Goal: Task Accomplishment & Management: Use online tool/utility

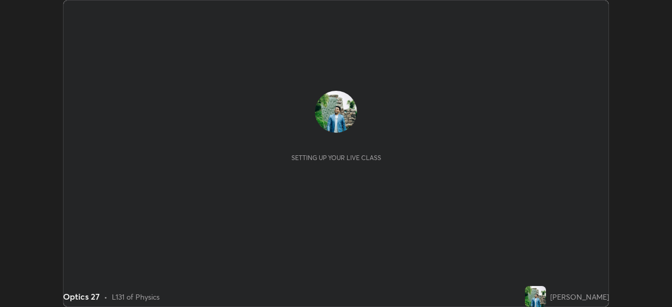
scroll to position [307, 671]
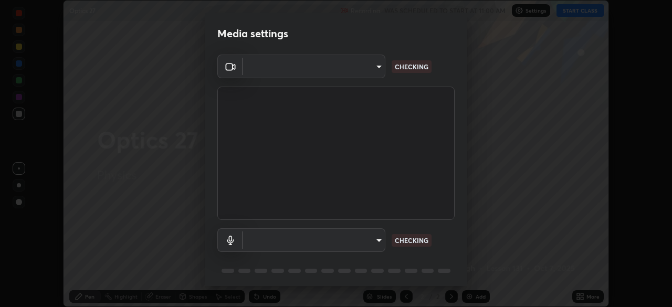
type input "a336d64f64e55d8aa7a740c0692a000d9b2cd72565bf31e1fe246034b728a4c7"
type input "default"
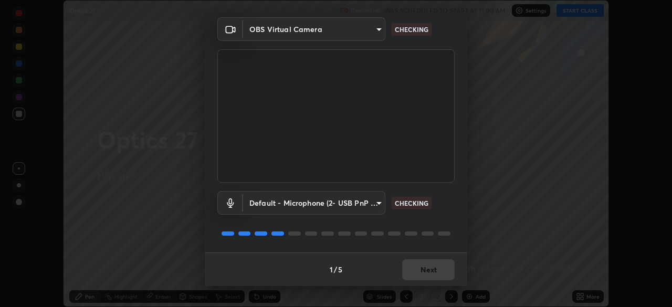
click at [419, 268] on div "1 / 5 Next" at bounding box center [336, 269] width 262 height 34
click at [420, 272] on div "1 / 5 Next" at bounding box center [336, 269] width 262 height 34
click at [422, 269] on div "1 / 5 Next" at bounding box center [336, 269] width 262 height 34
click at [424, 270] on div "1 / 5 Next" at bounding box center [336, 269] width 262 height 34
click at [424, 273] on div "1 / 5 Next" at bounding box center [336, 269] width 262 height 34
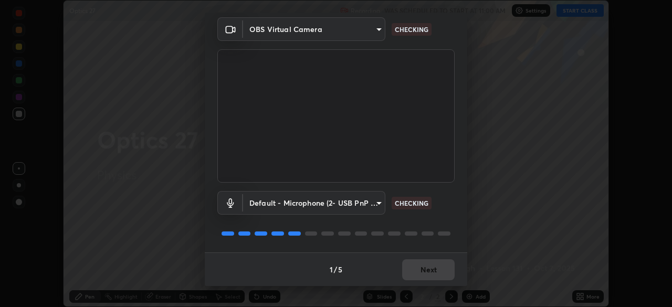
click at [426, 273] on div "1 / 5 Next" at bounding box center [336, 269] width 262 height 34
click at [427, 271] on div "1 / 5 Next" at bounding box center [336, 269] width 262 height 34
click at [427, 268] on div "1 / 5 Next" at bounding box center [336, 269] width 262 height 34
click at [426, 269] on div "1 / 5 Next" at bounding box center [336, 269] width 262 height 34
click at [425, 272] on div "1 / 5 Next" at bounding box center [336, 269] width 262 height 34
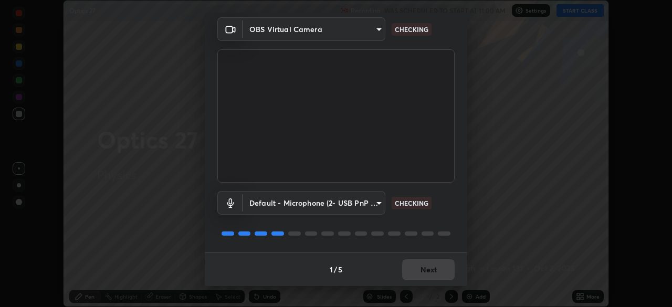
click at [427, 271] on div "1 / 5 Next" at bounding box center [336, 269] width 262 height 34
click at [426, 270] on div "1 / 5 Next" at bounding box center [336, 269] width 262 height 34
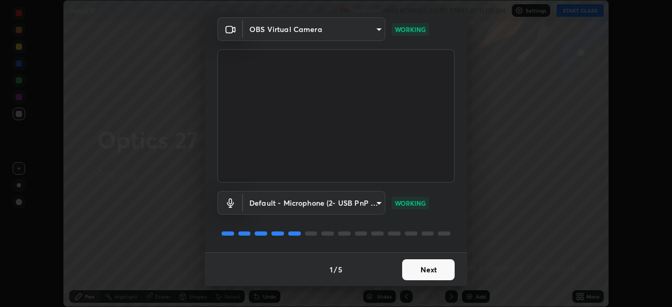
click at [429, 261] on button "Next" at bounding box center [428, 269] width 52 height 21
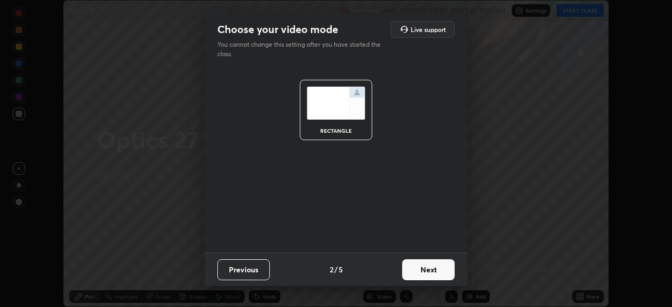
scroll to position [0, 0]
click at [412, 269] on button "Next" at bounding box center [428, 269] width 52 height 21
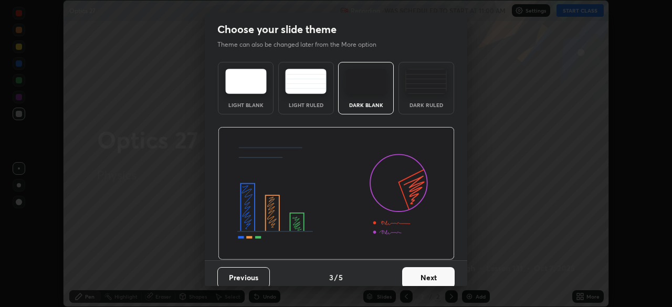
click at [417, 275] on button "Next" at bounding box center [428, 277] width 52 height 21
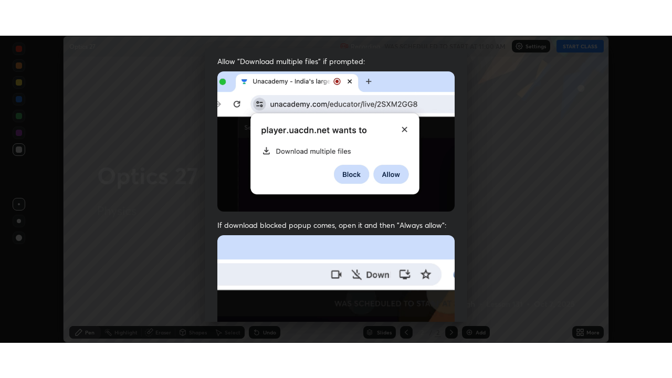
scroll to position [251, 0]
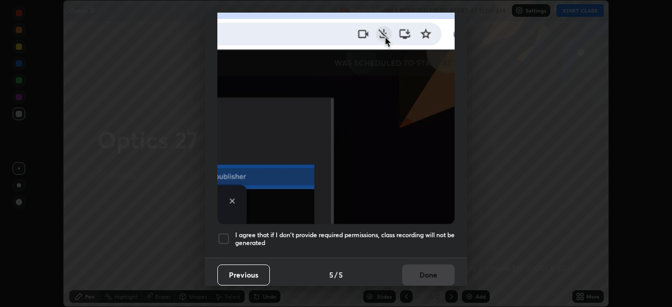
click at [224, 233] on div at bounding box center [223, 238] width 13 height 13
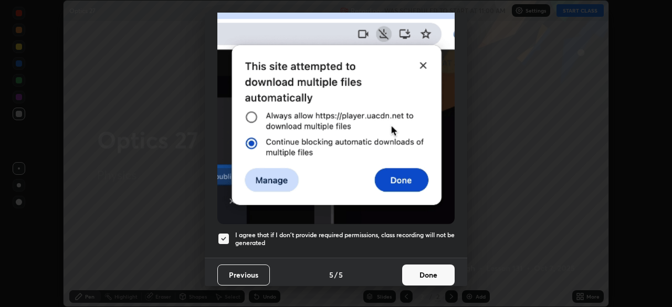
click at [420, 270] on button "Done" at bounding box center [428, 274] width 52 height 21
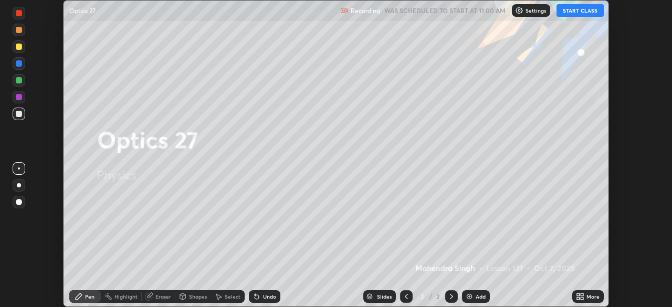
click at [582, 294] on icon at bounding box center [581, 294] width 3 height 3
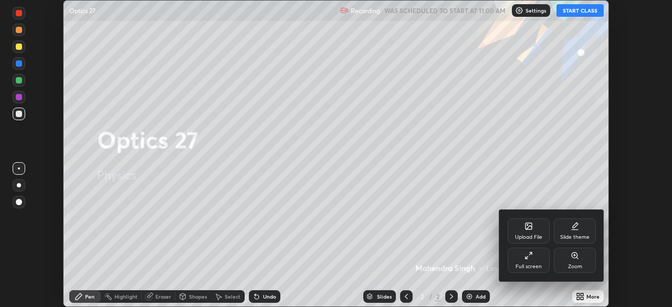
click at [528, 260] on div "Full screen" at bounding box center [528, 260] width 42 height 25
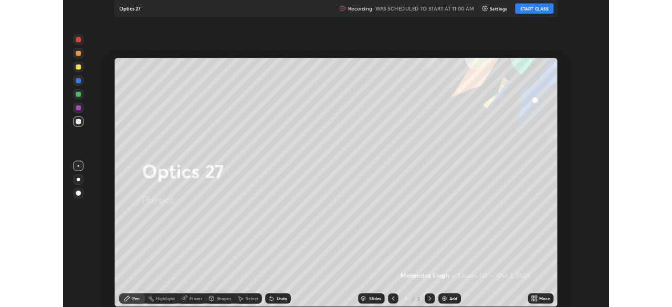
scroll to position [378, 672]
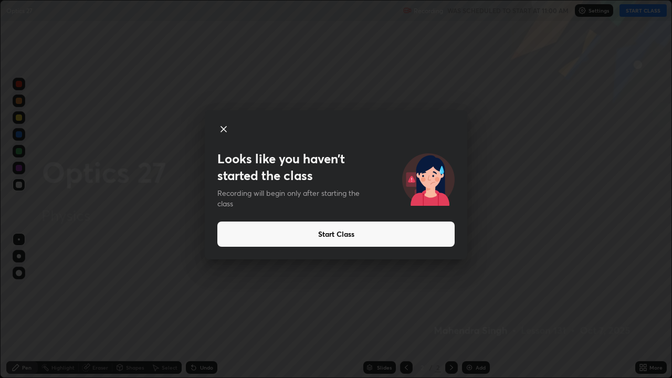
click at [180, 291] on div "Looks like you haven’t started the class Recording will begin only after starti…" at bounding box center [336, 189] width 672 height 378
click at [222, 131] on icon at bounding box center [223, 129] width 13 height 13
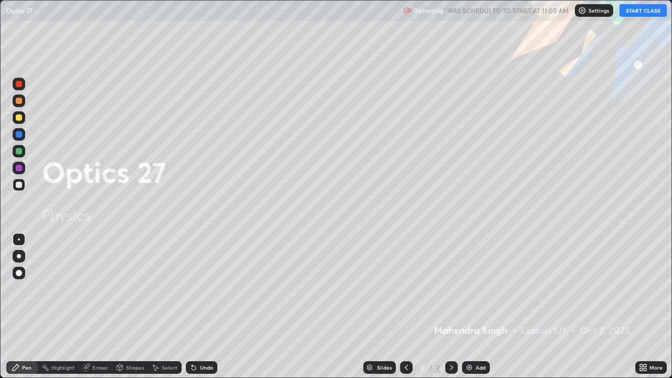
click at [405, 306] on icon at bounding box center [406, 367] width 3 height 5
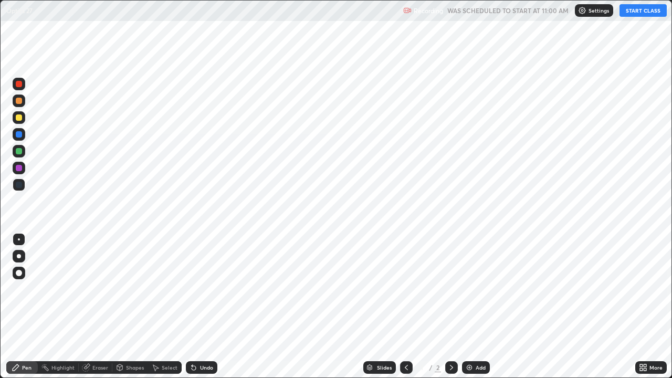
click at [450, 306] on icon at bounding box center [451, 367] width 8 height 8
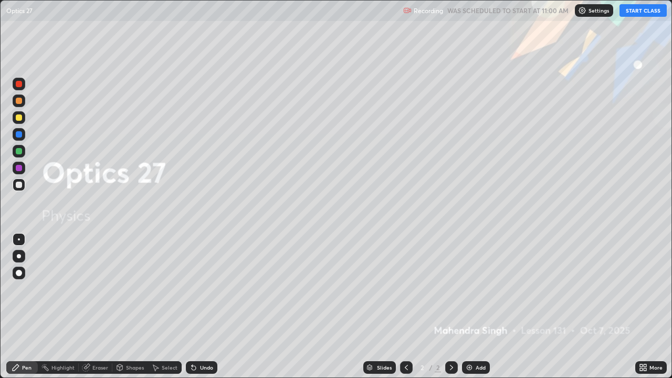
click at [450, 306] on icon at bounding box center [451, 367] width 3 height 5
click at [474, 306] on div "Add" at bounding box center [476, 367] width 28 height 13
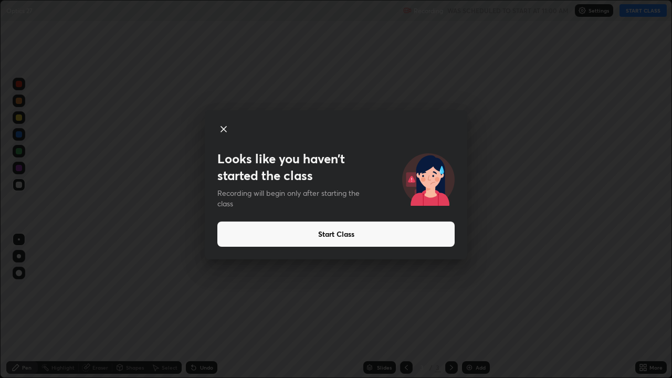
click at [405, 237] on button "Start Class" at bounding box center [335, 233] width 237 height 25
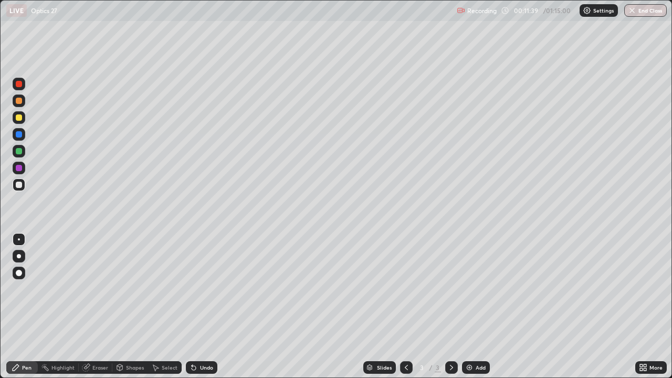
click at [19, 239] on div at bounding box center [19, 239] width 2 height 2
click at [101, 306] on div "Eraser" at bounding box center [100, 367] width 16 height 5
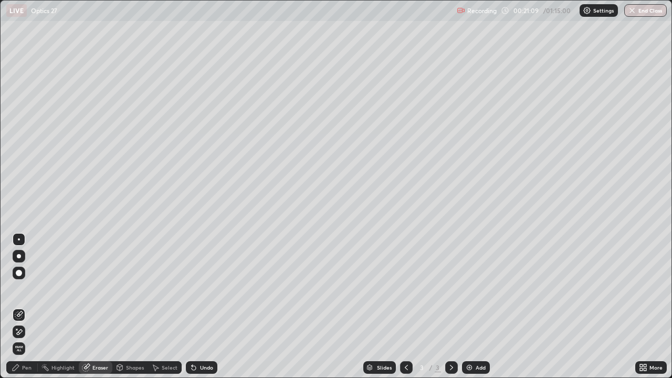
click at [34, 306] on div "Pen" at bounding box center [21, 367] width 31 height 13
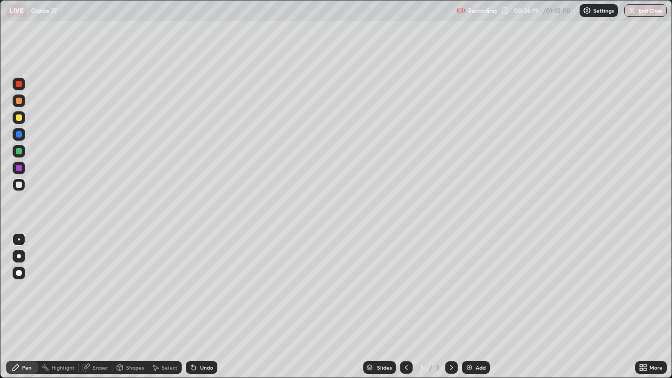
click at [473, 306] on div "Add" at bounding box center [476, 367] width 28 height 13
click at [475, 306] on div "Add" at bounding box center [480, 367] width 10 height 5
click at [22, 306] on div "Pen" at bounding box center [21, 367] width 31 height 13
click at [19, 185] on div at bounding box center [19, 185] width 6 height 6
click at [131, 306] on div "Shapes" at bounding box center [130, 367] width 36 height 13
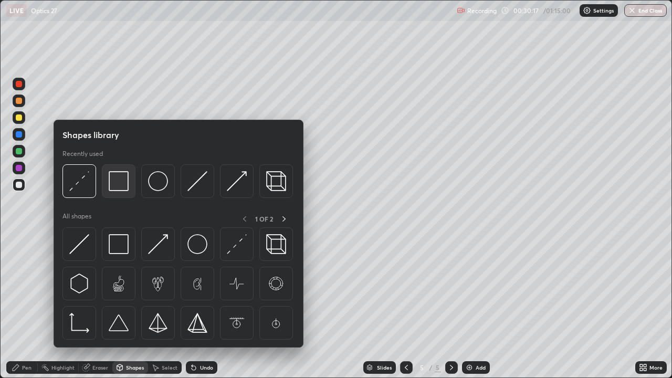
click at [118, 185] on img at bounding box center [119, 181] width 20 height 20
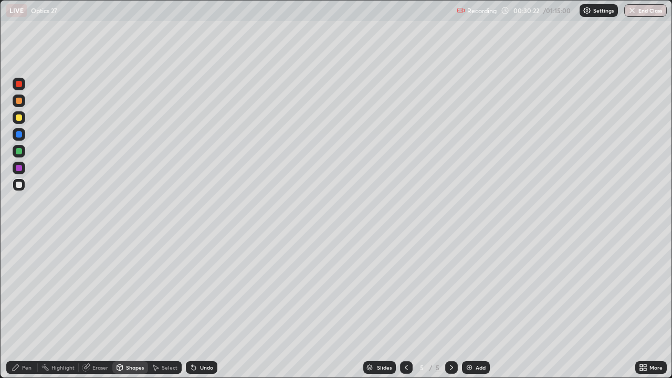
click at [134, 306] on div "Shapes" at bounding box center [130, 367] width 36 height 13
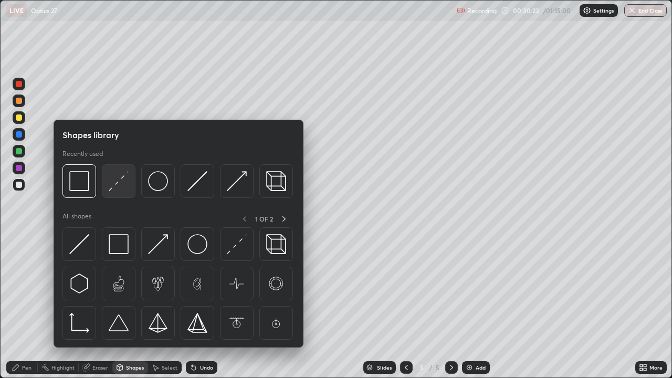
click at [120, 181] on img at bounding box center [119, 181] width 20 height 20
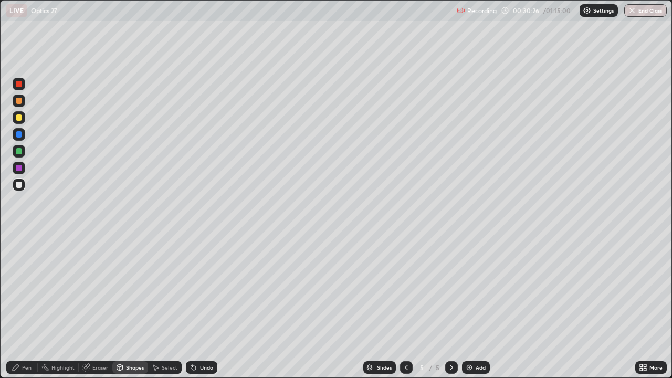
click at [28, 306] on div "Pen" at bounding box center [26, 367] width 9 height 5
click at [93, 306] on div "Eraser" at bounding box center [100, 367] width 16 height 5
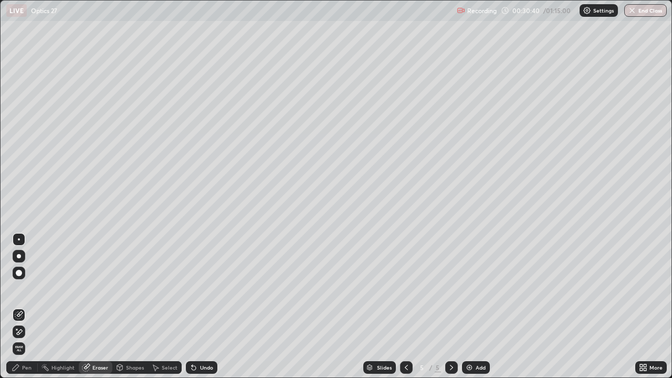
click at [131, 306] on div "Shapes" at bounding box center [135, 367] width 18 height 5
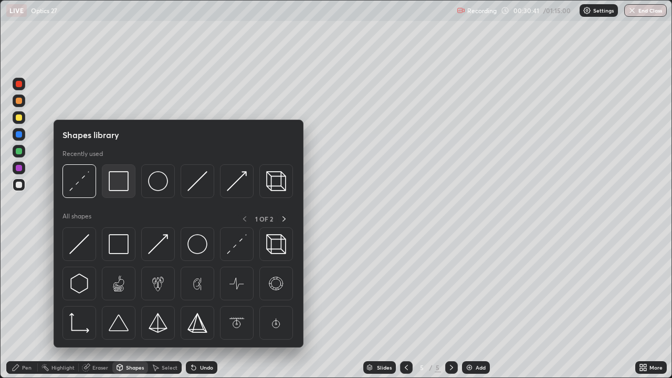
click at [114, 182] on img at bounding box center [119, 181] width 20 height 20
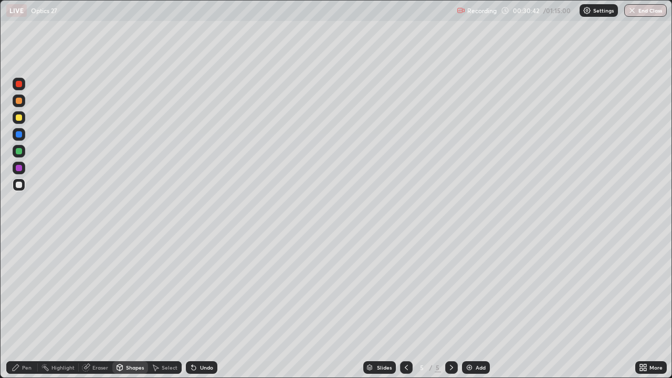
click at [19, 133] on div at bounding box center [19, 134] width 6 height 6
click at [19, 184] on div at bounding box center [19, 185] width 6 height 6
click at [202, 306] on div "Undo" at bounding box center [206, 367] width 13 height 5
click at [24, 306] on div "Pen" at bounding box center [21, 367] width 31 height 13
click at [203, 306] on div "Undo" at bounding box center [206, 367] width 13 height 5
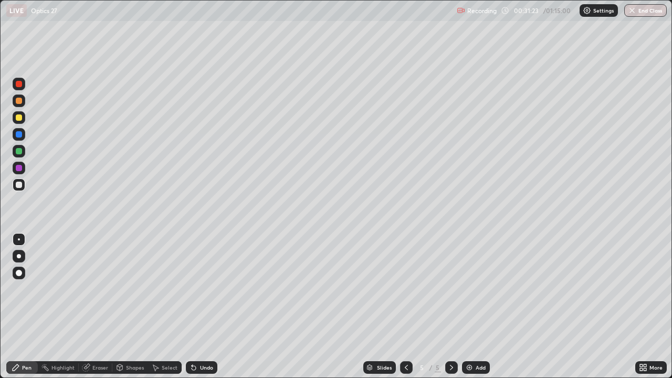
click at [62, 306] on div "Highlight" at bounding box center [58, 367] width 41 height 13
click at [24, 306] on div "Pen" at bounding box center [26, 367] width 9 height 5
click at [16, 189] on div at bounding box center [19, 184] width 13 height 13
click at [164, 306] on div "Select" at bounding box center [170, 367] width 16 height 5
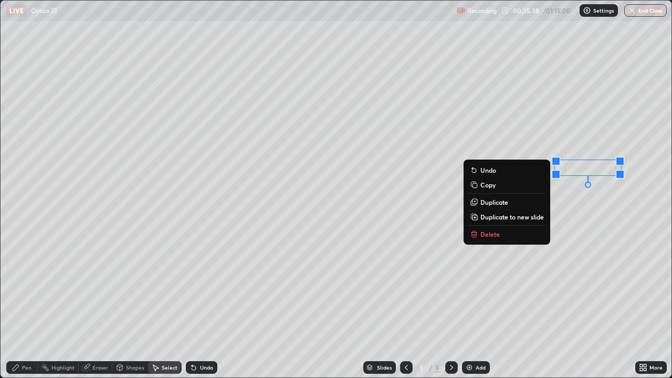
click at [508, 233] on button "Delete" at bounding box center [506, 234] width 78 height 13
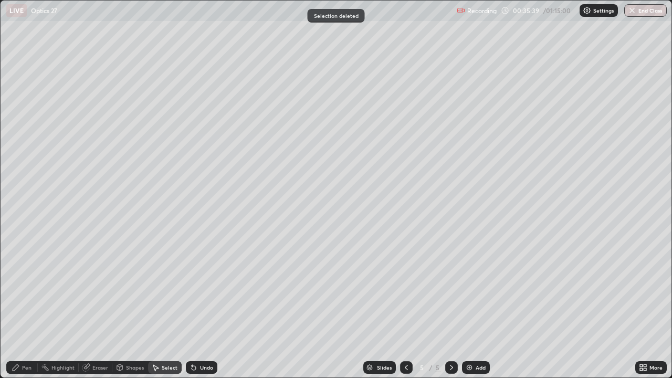
click at [27, 306] on div "Pen" at bounding box center [26, 367] width 9 height 5
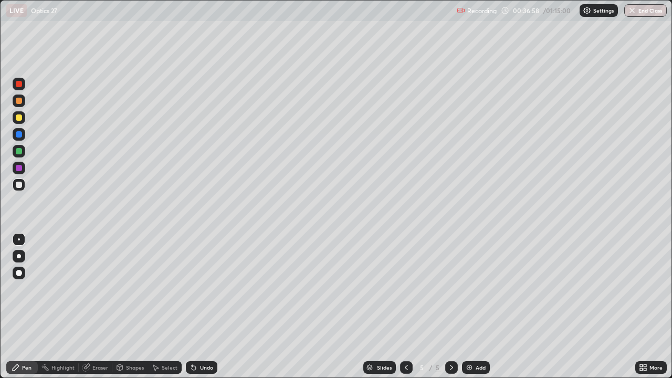
click at [126, 306] on div "Shapes" at bounding box center [135, 367] width 18 height 5
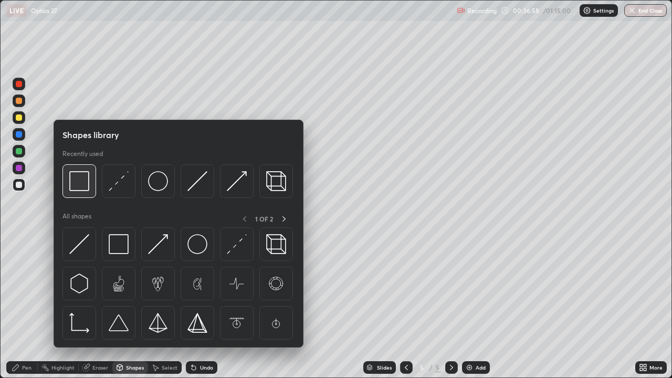
click at [81, 192] on div at bounding box center [79, 181] width 34 height 34
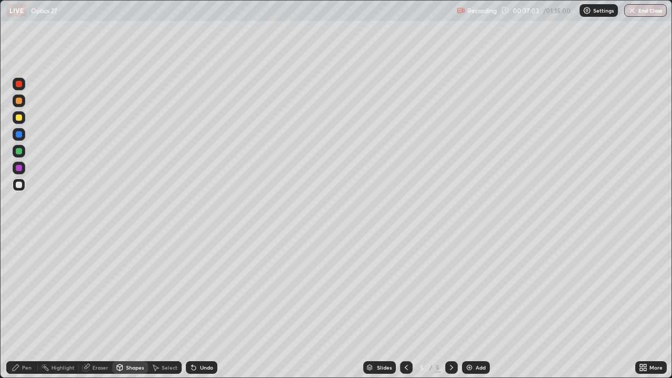
click at [23, 306] on div "Pen" at bounding box center [26, 367] width 9 height 5
click at [200, 306] on div "Undo" at bounding box center [206, 367] width 13 height 5
click at [57, 306] on div "Highlight" at bounding box center [62, 367] width 23 height 5
click at [22, 306] on div "Pen" at bounding box center [21, 367] width 31 height 13
click at [67, 306] on div "Highlight" at bounding box center [62, 367] width 23 height 5
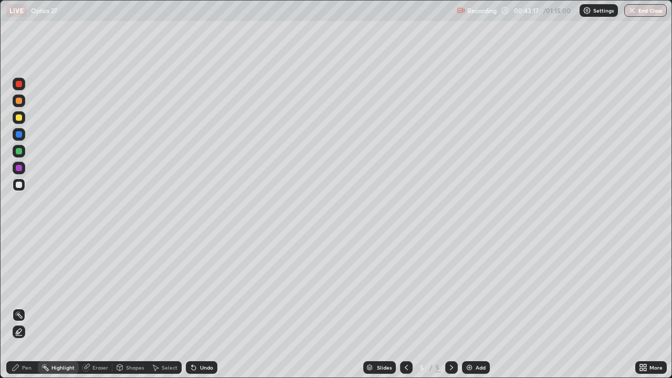
click at [24, 306] on div "Pen" at bounding box center [26, 367] width 9 height 5
click at [65, 306] on div "Highlight" at bounding box center [62, 367] width 23 height 5
click at [31, 306] on div "Pen" at bounding box center [21, 367] width 31 height 13
click at [20, 185] on div at bounding box center [19, 185] width 6 height 6
click at [478, 306] on div "Add" at bounding box center [480, 367] width 10 height 5
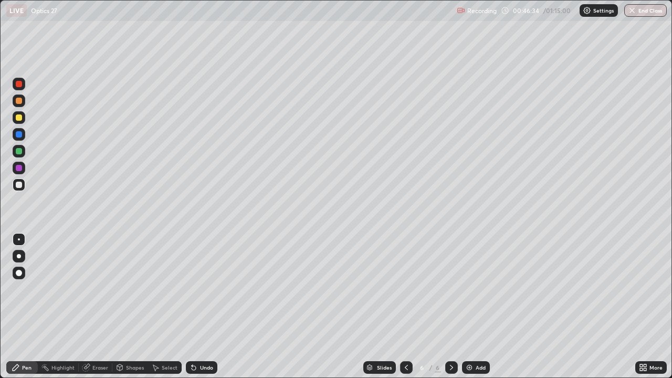
click at [127, 306] on div "Shapes" at bounding box center [135, 367] width 18 height 5
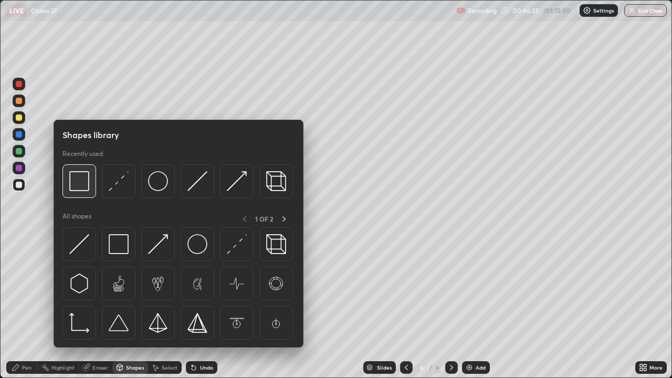
click at [87, 186] on img at bounding box center [79, 181] width 20 height 20
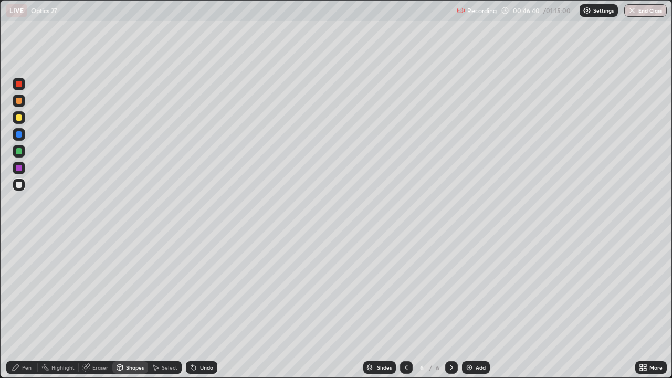
click at [97, 306] on div "Eraser" at bounding box center [100, 367] width 16 height 5
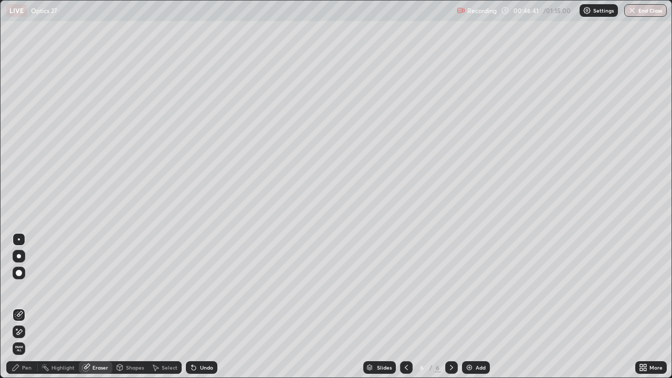
click at [129, 306] on div "Shapes" at bounding box center [135, 367] width 18 height 5
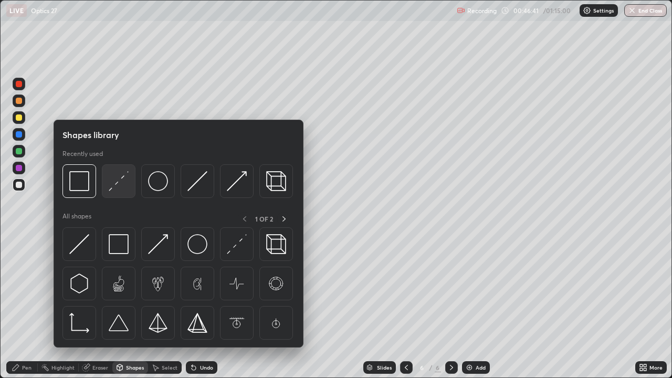
click at [121, 187] on img at bounding box center [119, 181] width 20 height 20
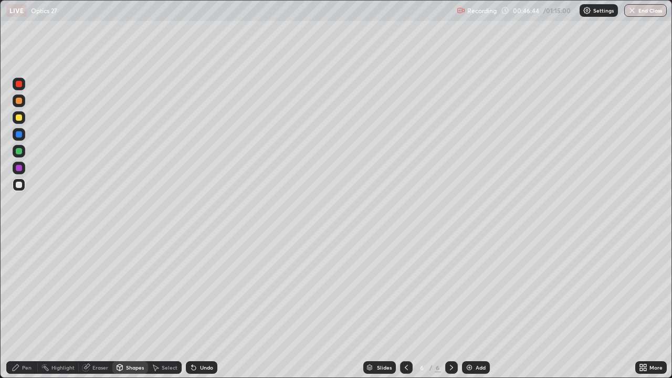
click at [94, 306] on div "Eraser" at bounding box center [100, 367] width 16 height 5
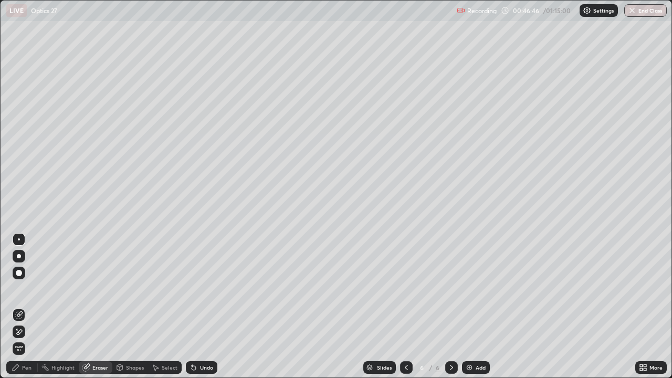
click at [126, 306] on div "Shapes" at bounding box center [135, 367] width 18 height 5
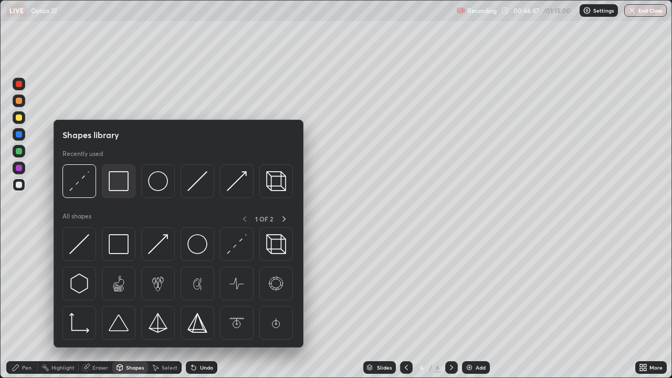
click at [119, 183] on img at bounding box center [119, 181] width 20 height 20
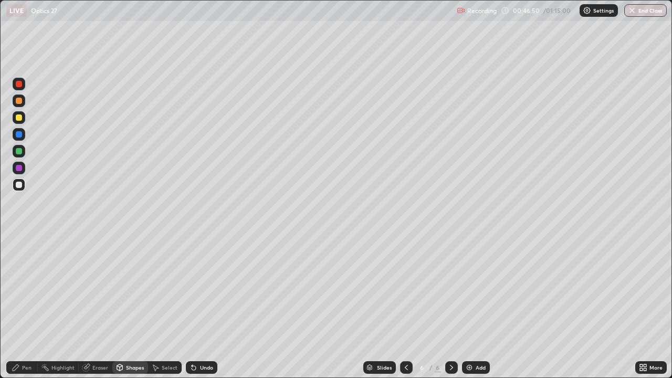
click at [202, 306] on div "Undo" at bounding box center [206, 367] width 13 height 5
click at [129, 306] on div "Shapes" at bounding box center [130, 367] width 36 height 13
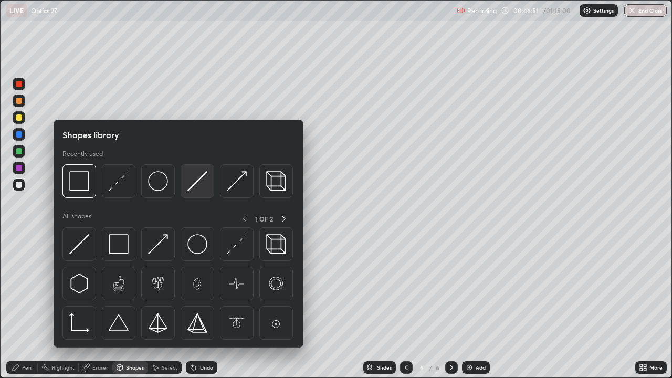
click at [201, 180] on img at bounding box center [197, 181] width 20 height 20
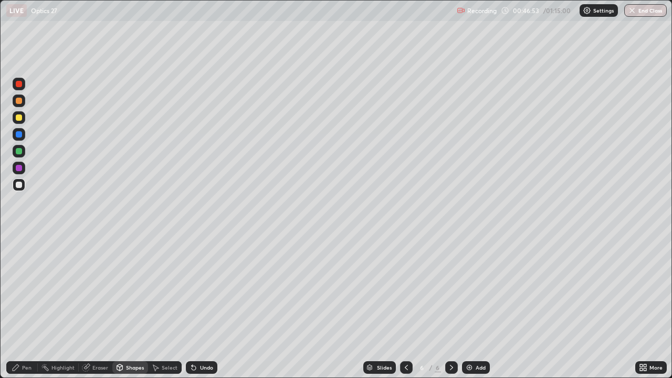
click at [23, 150] on div at bounding box center [19, 151] width 13 height 13
click at [28, 306] on div "Pen" at bounding box center [26, 367] width 9 height 5
click at [138, 306] on div "Shapes" at bounding box center [135, 367] width 18 height 5
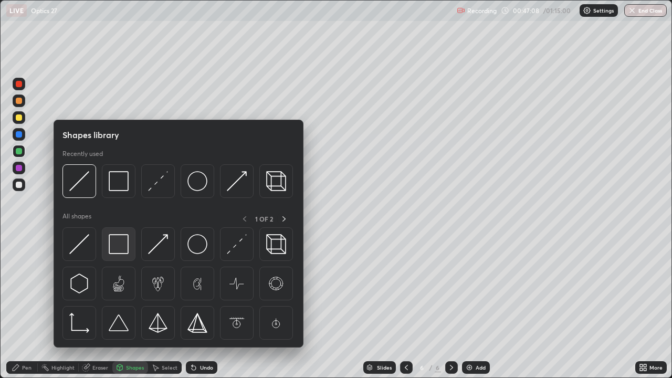
click at [124, 248] on img at bounding box center [119, 244] width 20 height 20
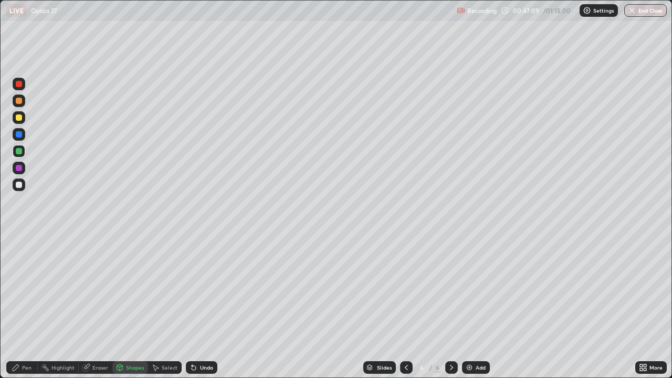
click at [21, 101] on div at bounding box center [19, 101] width 6 height 6
click at [69, 306] on div "Highlight" at bounding box center [62, 367] width 23 height 5
click at [101, 306] on div "Eraser" at bounding box center [100, 367] width 16 height 5
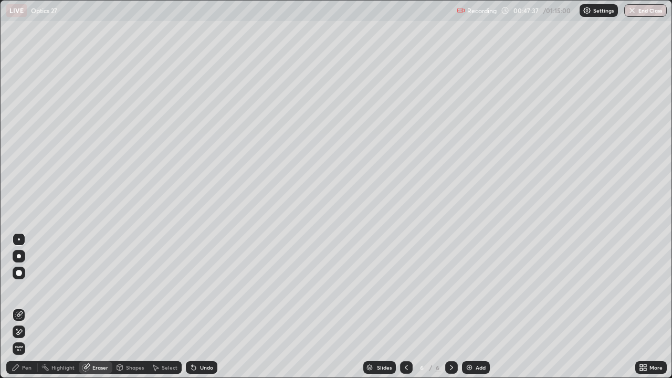
click at [131, 306] on div "Shapes" at bounding box center [130, 367] width 36 height 13
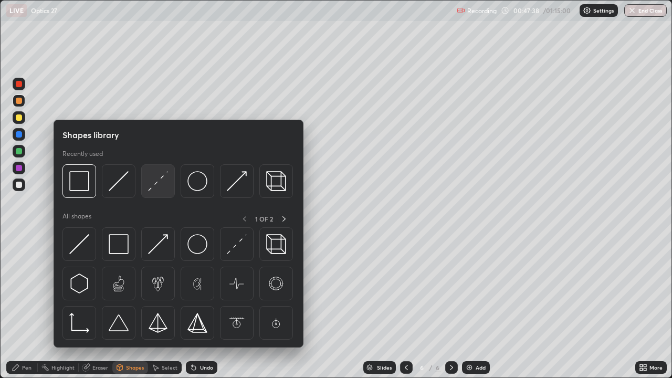
click at [160, 178] on img at bounding box center [158, 181] width 20 height 20
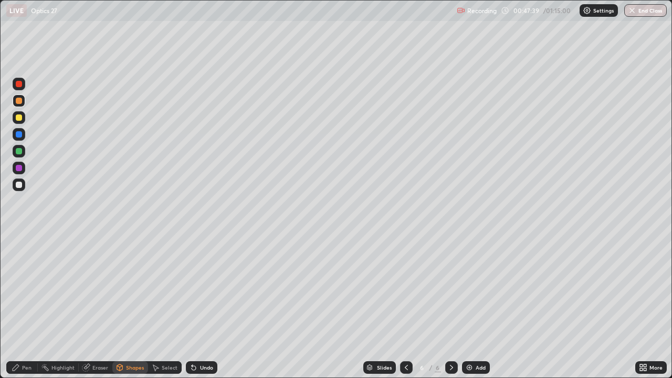
click at [20, 166] on div at bounding box center [19, 168] width 6 height 6
click at [24, 306] on div "Pen" at bounding box center [26, 367] width 9 height 5
click at [405, 306] on icon at bounding box center [406, 367] width 8 height 8
click at [476, 306] on div "Add" at bounding box center [480, 367] width 10 height 5
click at [19, 185] on div at bounding box center [19, 185] width 6 height 6
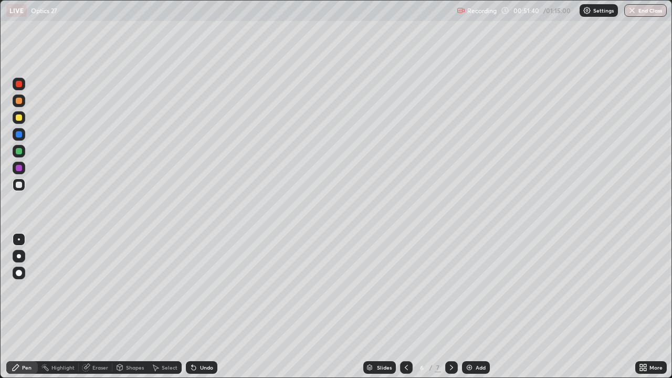
click at [20, 186] on div at bounding box center [19, 185] width 6 height 6
click at [164, 306] on div "Select" at bounding box center [165, 367] width 34 height 13
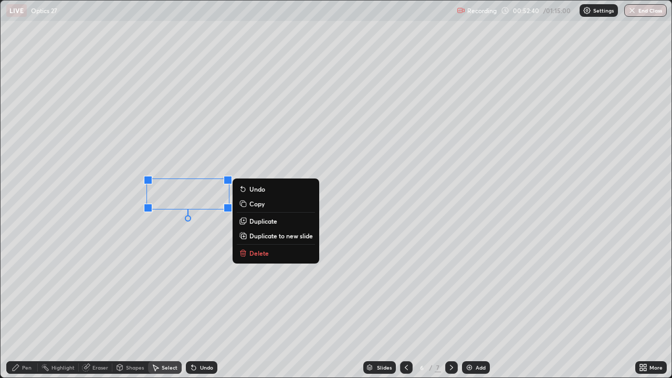
click at [251, 249] on button "Delete" at bounding box center [276, 253] width 78 height 13
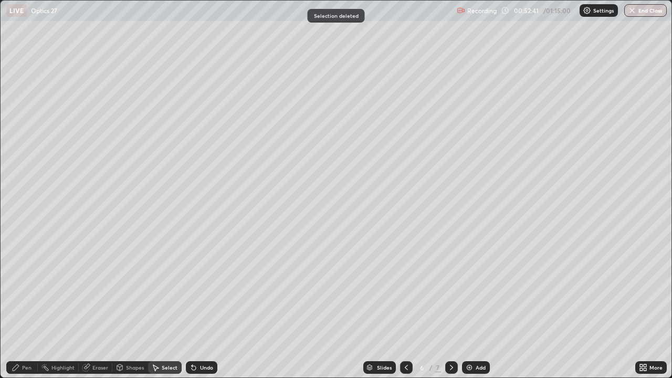
click at [26, 306] on div "Pen" at bounding box center [26, 367] width 9 height 5
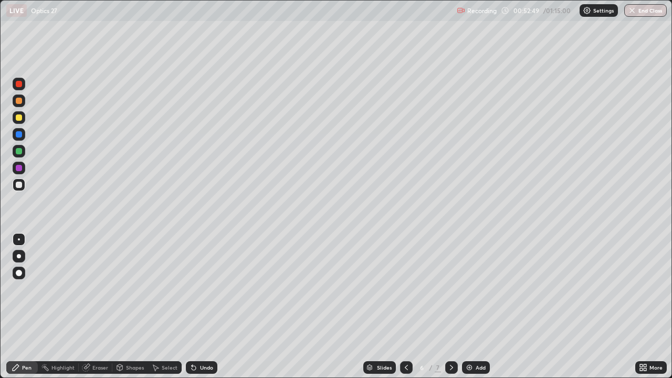
click at [132, 306] on div "Shapes" at bounding box center [135, 367] width 18 height 5
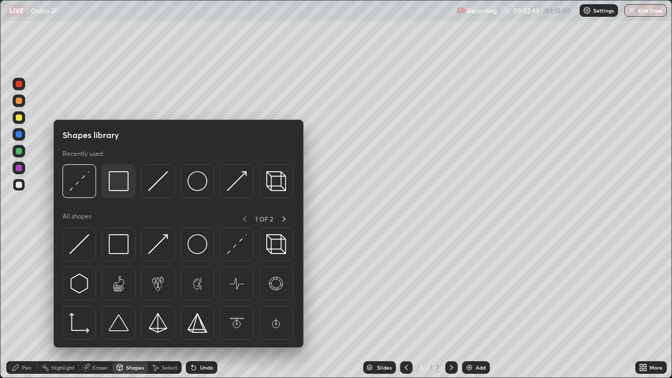
click at [120, 185] on img at bounding box center [119, 181] width 20 height 20
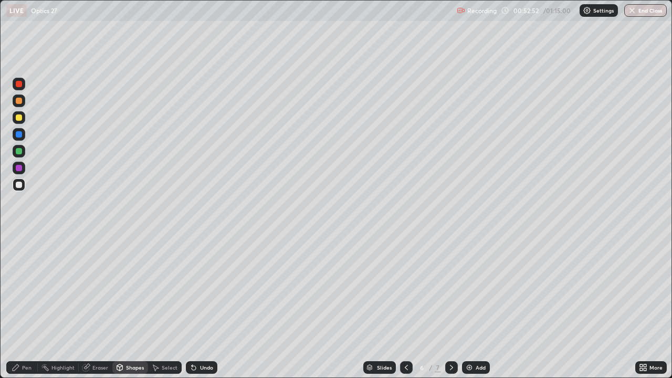
click at [24, 306] on div "Pen" at bounding box center [26, 367] width 9 height 5
click at [476, 306] on div "Add" at bounding box center [476, 367] width 28 height 13
click at [129, 306] on div "Shapes" at bounding box center [130, 367] width 36 height 13
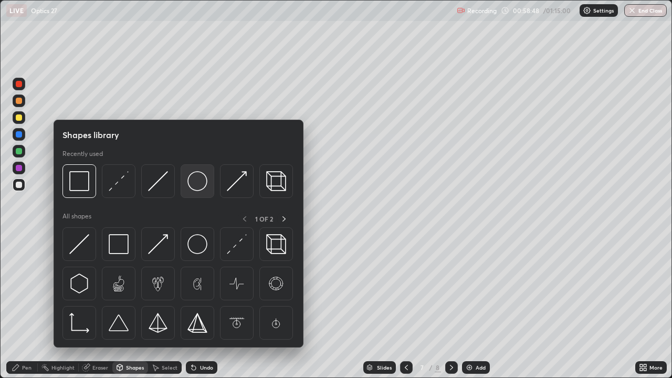
click at [199, 184] on img at bounding box center [197, 181] width 20 height 20
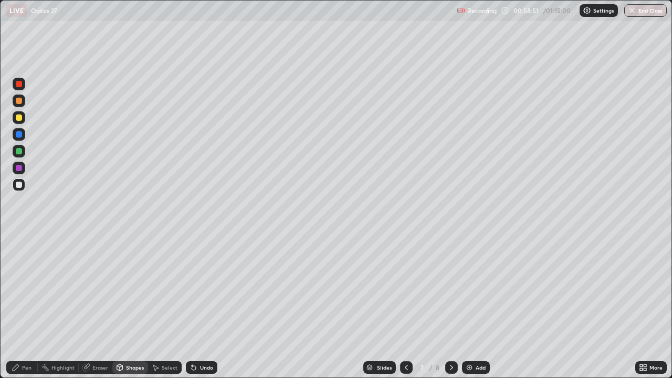
click at [124, 306] on div "Shapes" at bounding box center [130, 367] width 36 height 13
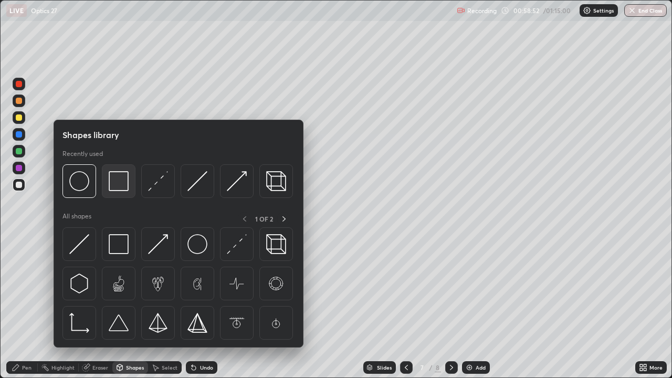
click at [121, 186] on img at bounding box center [119, 181] width 20 height 20
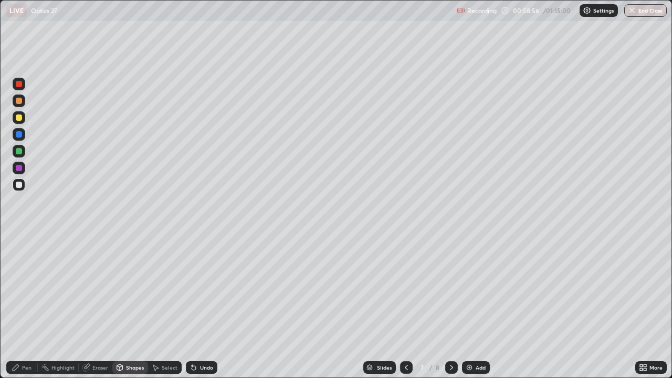
click at [26, 306] on div "Pen" at bounding box center [21, 367] width 31 height 13
click at [65, 306] on div "Highlight" at bounding box center [62, 367] width 23 height 5
click at [134, 306] on div "Shapes" at bounding box center [135, 367] width 18 height 5
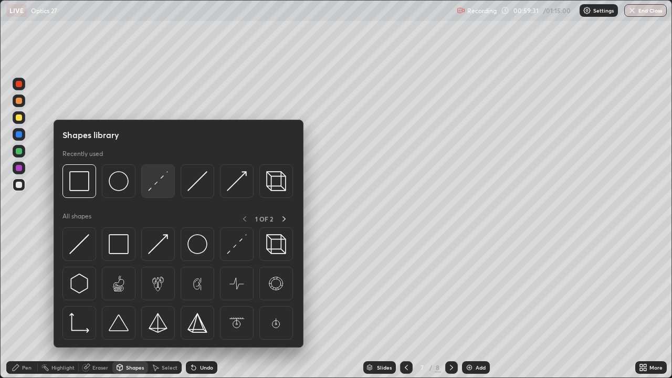
click at [161, 184] on img at bounding box center [158, 181] width 20 height 20
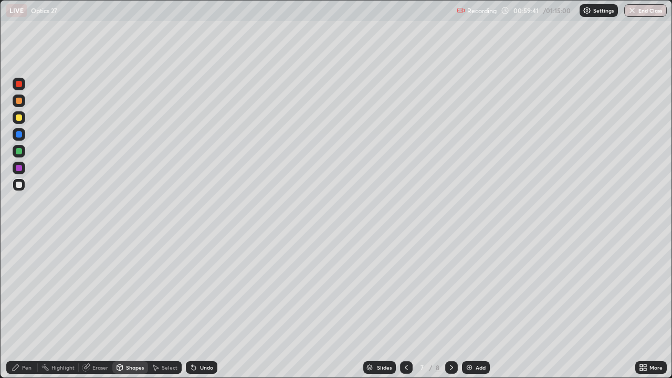
click at [29, 306] on div "Pen" at bounding box center [26, 367] width 9 height 5
click at [65, 306] on div "Highlight" at bounding box center [58, 367] width 41 height 13
click at [20, 306] on div "Pen" at bounding box center [21, 367] width 31 height 13
click at [63, 306] on div "Highlight" at bounding box center [62, 367] width 23 height 5
click at [24, 306] on div "Pen" at bounding box center [26, 367] width 9 height 5
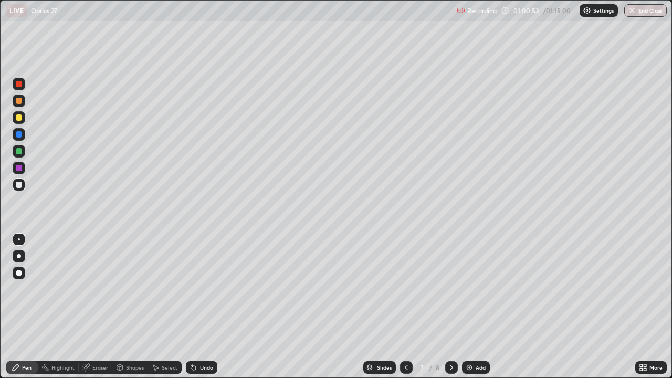
click at [130, 306] on div "Shapes" at bounding box center [135, 367] width 18 height 5
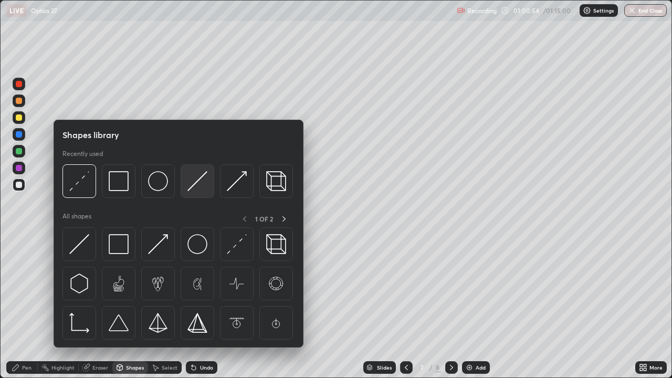
click at [196, 180] on img at bounding box center [197, 181] width 20 height 20
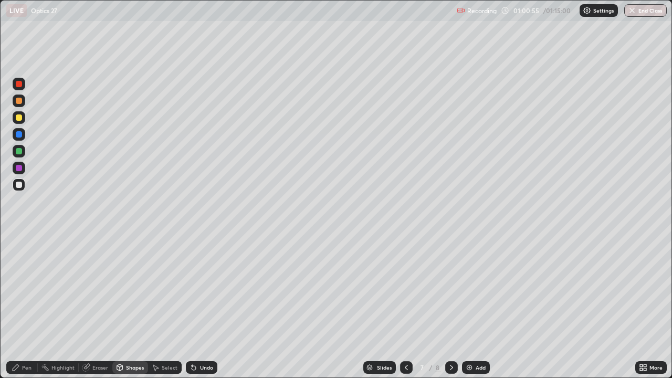
click at [19, 118] on div at bounding box center [19, 117] width 6 height 6
click at [28, 306] on div "Pen" at bounding box center [26, 367] width 9 height 5
click at [18, 184] on div at bounding box center [19, 185] width 6 height 6
click at [61, 306] on div "Highlight" at bounding box center [62, 367] width 23 height 5
click at [19, 306] on icon at bounding box center [19, 335] width 6 height 0
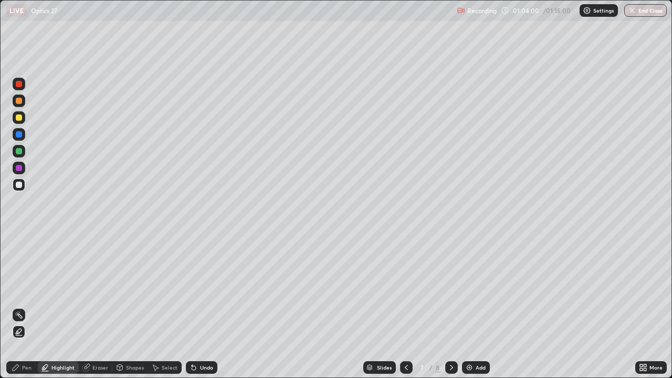
click at [19, 83] on div at bounding box center [19, 84] width 6 height 6
click at [17, 118] on div at bounding box center [19, 117] width 6 height 6
click at [28, 306] on div "Pen" at bounding box center [26, 367] width 9 height 5
click at [61, 306] on div "Highlight" at bounding box center [62, 367] width 23 height 5
click at [19, 306] on circle at bounding box center [19, 312] width 1 height 1
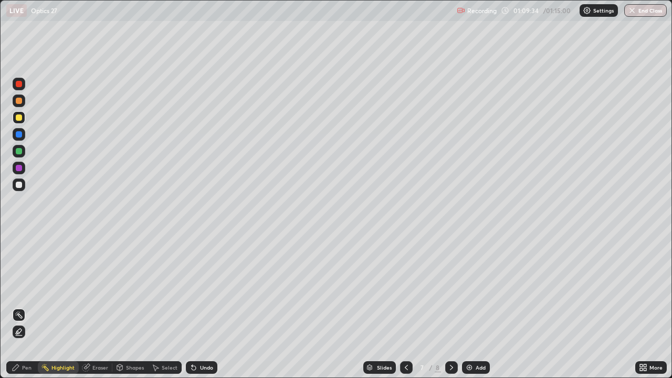
click at [451, 306] on div at bounding box center [451, 367] width 13 height 13
click at [475, 306] on div "Add" at bounding box center [480, 367] width 10 height 5
click at [132, 306] on div "Shapes" at bounding box center [135, 367] width 18 height 5
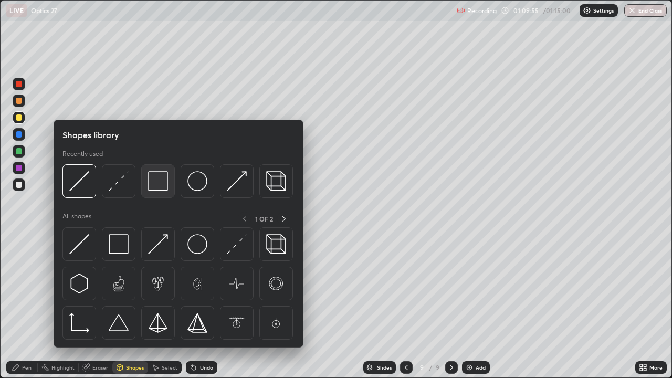
click at [156, 188] on img at bounding box center [158, 181] width 20 height 20
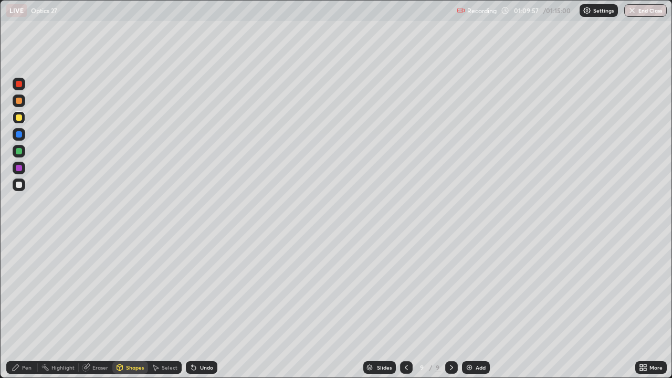
click at [20, 306] on div "Pen" at bounding box center [21, 367] width 31 height 13
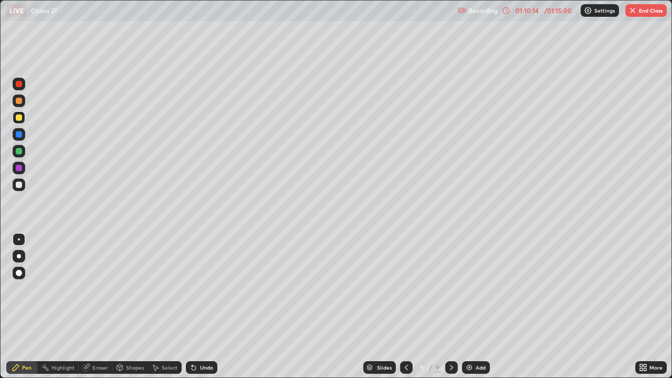
click at [126, 306] on div "Shapes" at bounding box center [135, 367] width 18 height 5
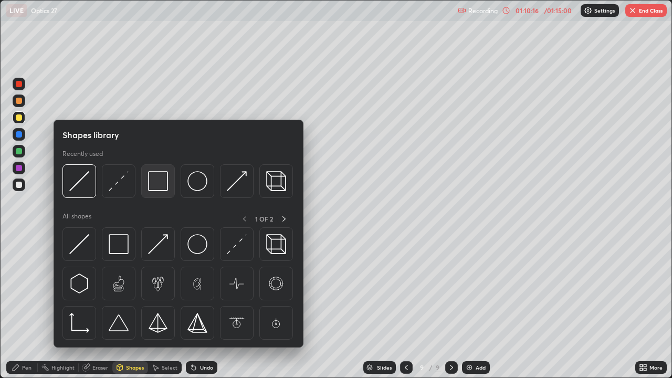
click at [155, 185] on img at bounding box center [158, 181] width 20 height 20
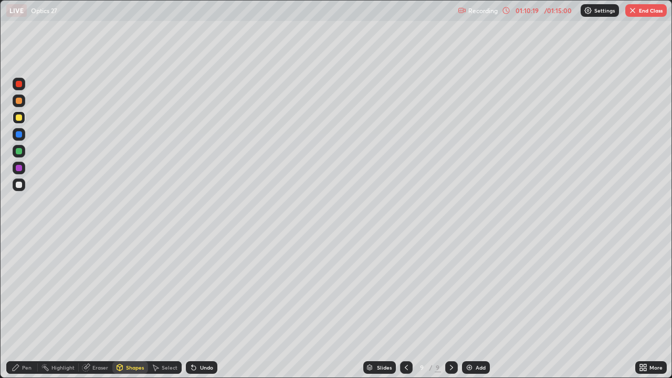
click at [19, 186] on div at bounding box center [19, 185] width 6 height 6
click at [131, 306] on div "Shapes" at bounding box center [135, 367] width 18 height 5
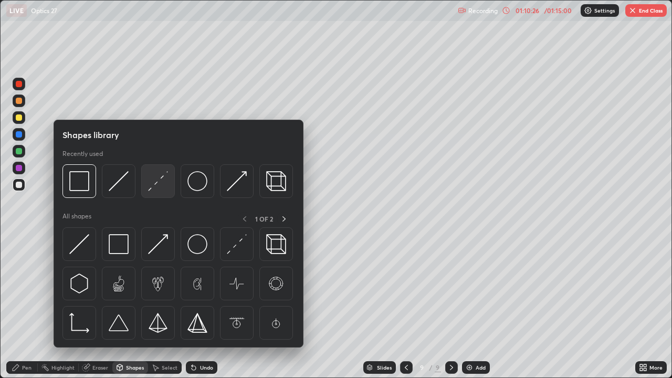
click at [157, 182] on img at bounding box center [158, 181] width 20 height 20
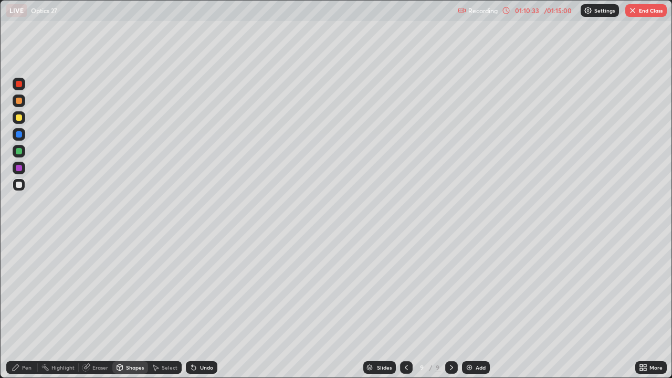
click at [95, 306] on div "Eraser" at bounding box center [100, 367] width 16 height 5
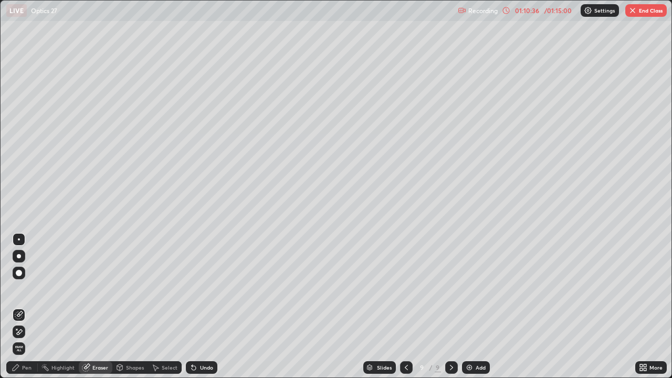
click at [26, 306] on div "Pen" at bounding box center [26, 367] width 9 height 5
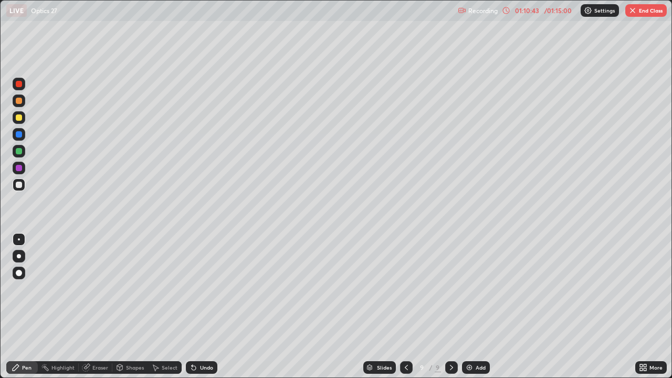
click at [95, 306] on div "Eraser" at bounding box center [100, 367] width 16 height 5
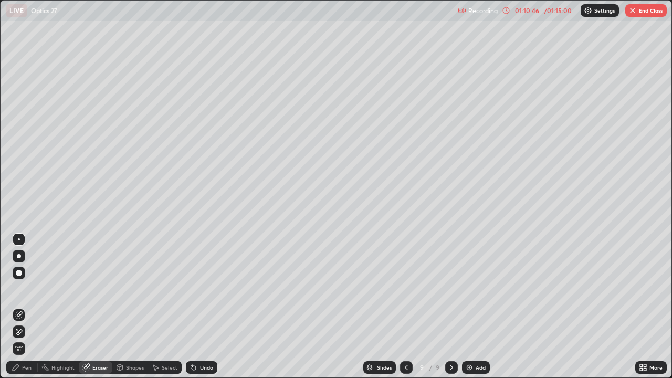
click at [124, 306] on div "Shapes" at bounding box center [130, 367] width 36 height 13
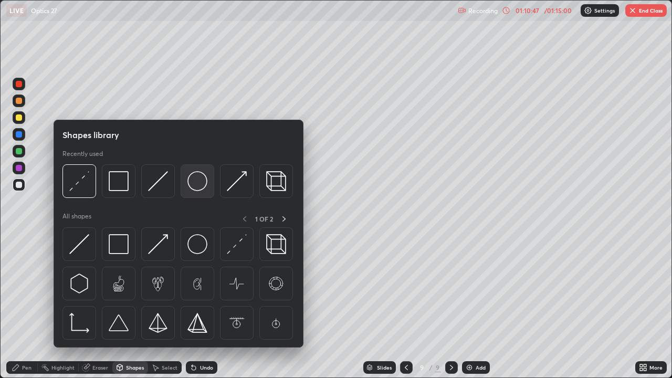
click at [193, 185] on img at bounding box center [197, 181] width 20 height 20
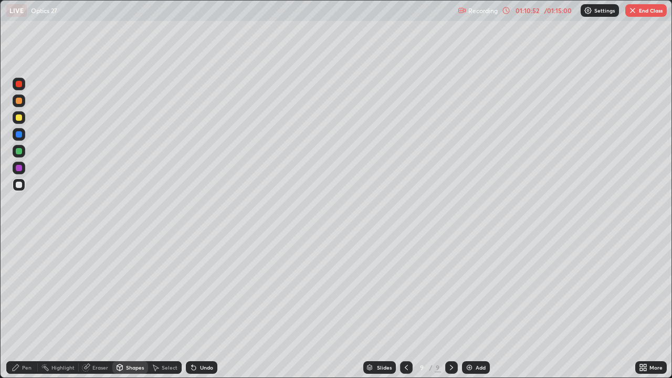
click at [133, 306] on div "Shapes" at bounding box center [135, 367] width 18 height 5
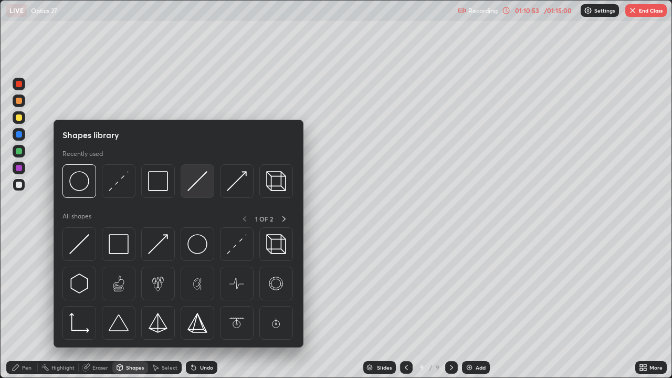
click at [196, 181] on img at bounding box center [197, 181] width 20 height 20
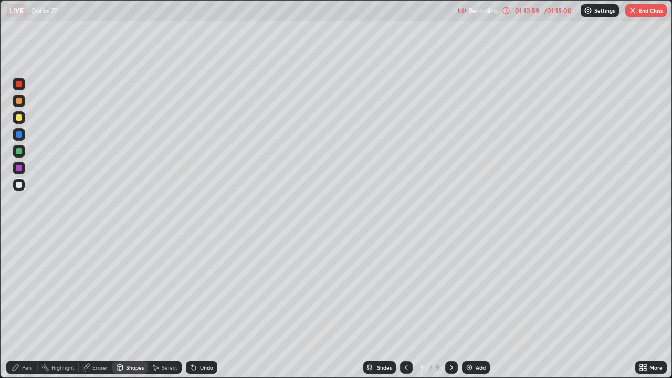
click at [24, 306] on div "Pen" at bounding box center [26, 367] width 9 height 5
click at [19, 118] on div at bounding box center [19, 117] width 6 height 6
click at [135, 306] on div "Shapes" at bounding box center [135, 367] width 18 height 5
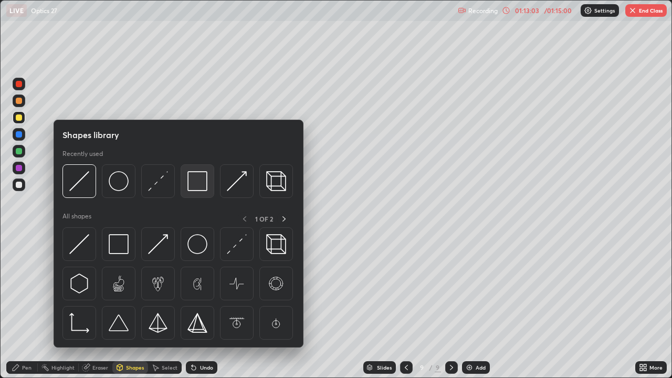
click at [199, 186] on img at bounding box center [197, 181] width 20 height 20
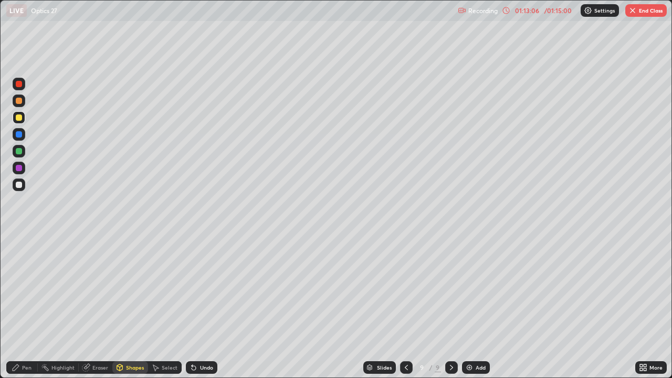
click at [23, 306] on div "Pen" at bounding box center [26, 367] width 9 height 5
click at [98, 306] on div "Eraser" at bounding box center [100, 367] width 16 height 5
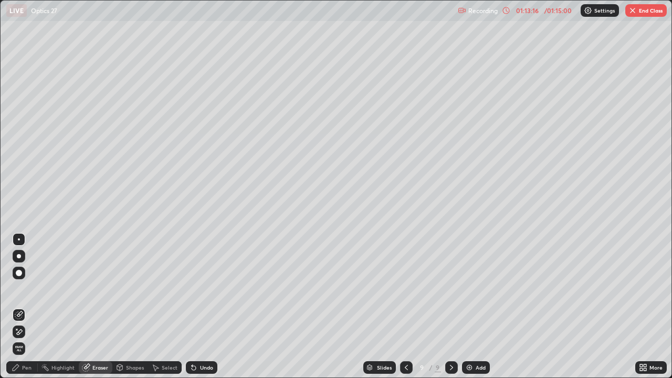
click at [27, 306] on div "Pen" at bounding box center [26, 367] width 9 height 5
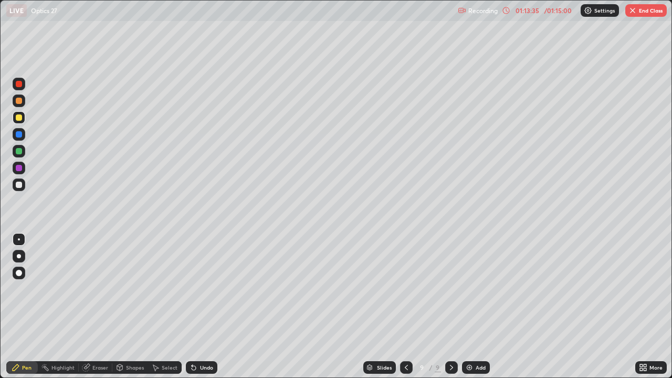
click at [129, 306] on div "Shapes" at bounding box center [135, 367] width 18 height 5
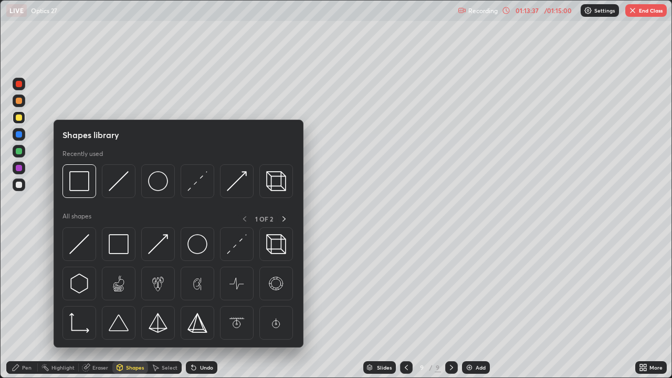
click at [25, 306] on div "Pen" at bounding box center [26, 367] width 9 height 5
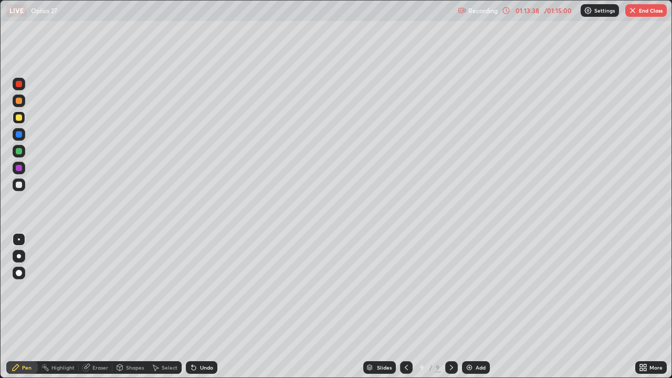
click at [19, 187] on div at bounding box center [19, 185] width 6 height 6
click at [127, 306] on div "Shapes" at bounding box center [135, 367] width 18 height 5
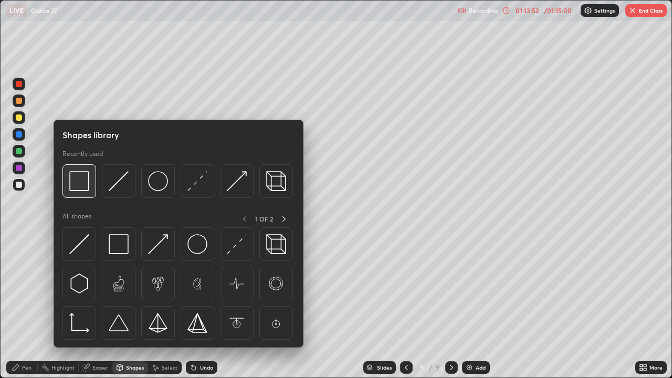
click at [82, 185] on img at bounding box center [79, 181] width 20 height 20
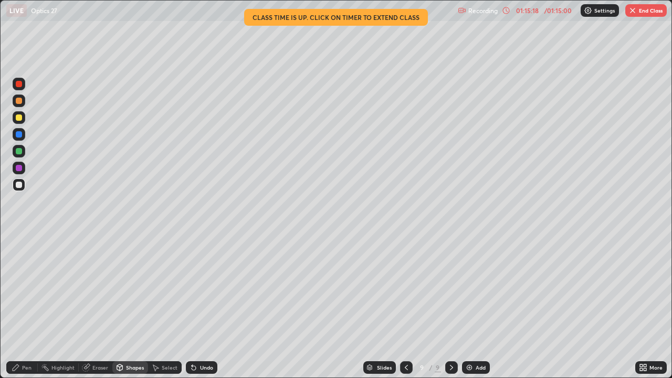
click at [61, 306] on div "Highlight" at bounding box center [58, 367] width 41 height 13
click at [644, 13] on button "End Class" at bounding box center [645, 10] width 41 height 13
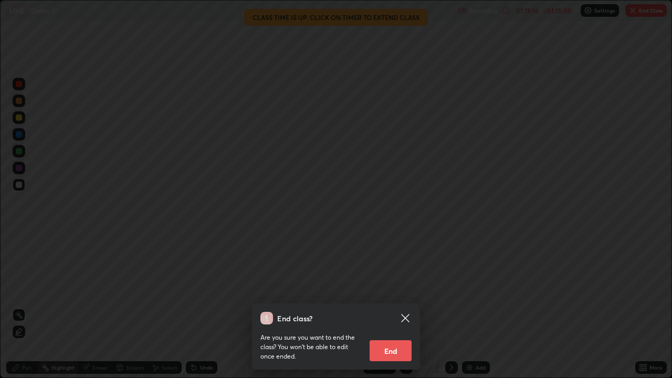
click at [395, 306] on button "End" at bounding box center [390, 350] width 42 height 21
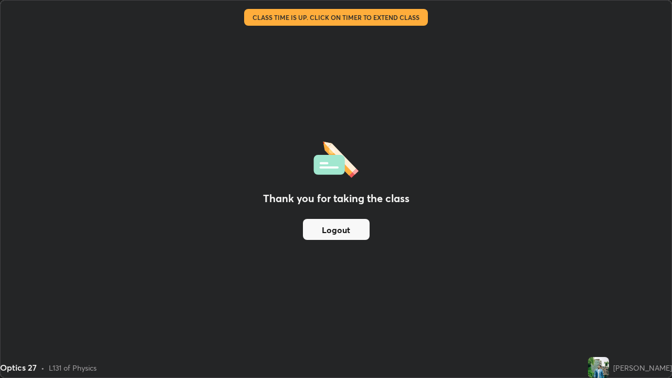
click at [429, 302] on div "Thank you for taking the class Logout" at bounding box center [336, 189] width 671 height 377
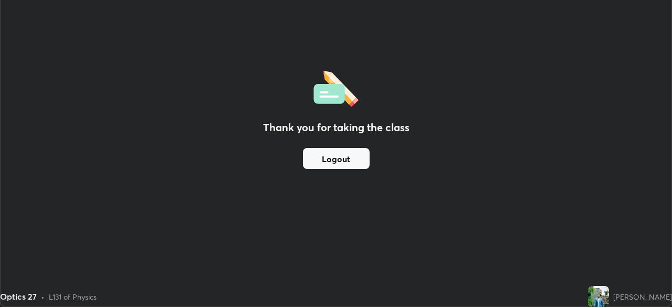
scroll to position [52161, 51797]
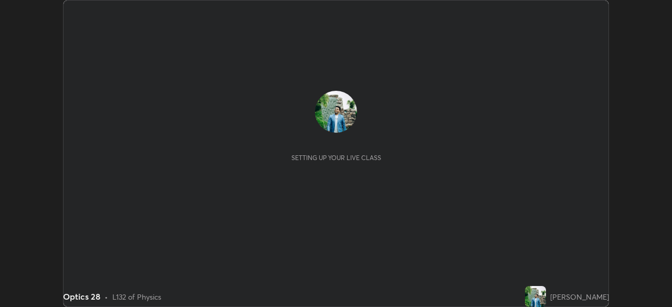
scroll to position [307, 671]
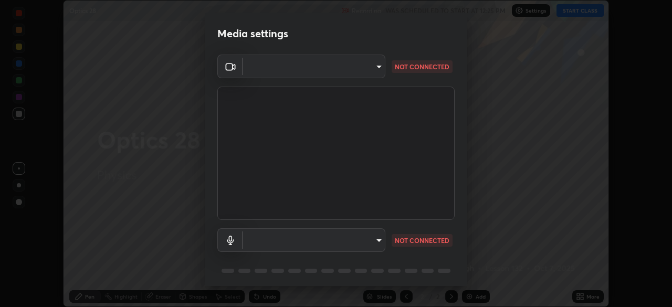
type input "a336d64f64e55d8aa7a740c0692a000d9b2cd72565bf31e1fe246034b728a4c7"
type input "default"
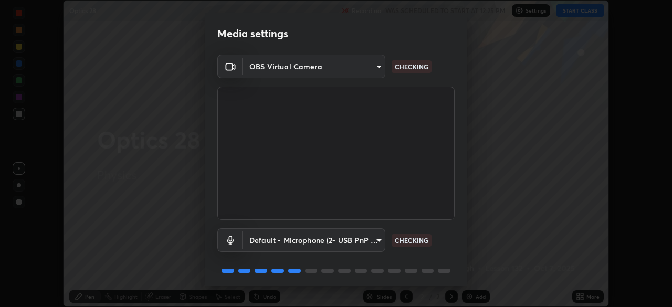
scroll to position [37, 0]
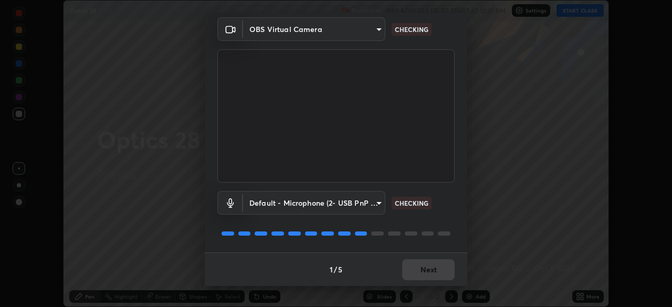
click at [417, 273] on div "1 / 5 Next" at bounding box center [336, 269] width 262 height 34
click at [421, 270] on div "1 / 5 Next" at bounding box center [336, 269] width 262 height 34
click at [421, 269] on div "1 / 5 Next" at bounding box center [336, 269] width 262 height 34
click at [422, 270] on div "1 / 5 Next" at bounding box center [336, 269] width 262 height 34
click at [422, 271] on div "1 / 5 Next" at bounding box center [336, 269] width 262 height 34
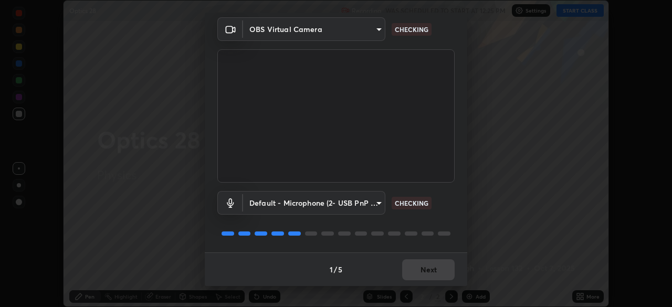
click at [421, 270] on div "1 / 5 Next" at bounding box center [336, 269] width 262 height 34
click at [421, 269] on div "1 / 5 Next" at bounding box center [336, 269] width 262 height 34
click at [424, 274] on div "1 / 5 Next" at bounding box center [336, 269] width 262 height 34
click at [426, 272] on div "1 / 5 Next" at bounding box center [336, 269] width 262 height 34
click at [424, 270] on div "1 / 5 Next" at bounding box center [336, 269] width 262 height 34
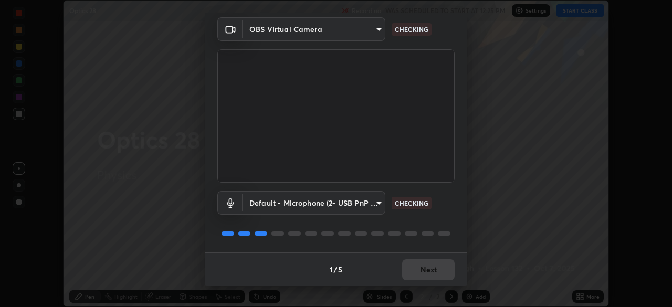
click at [422, 268] on div "1 / 5 Next" at bounding box center [336, 269] width 262 height 34
click at [421, 268] on div "1 / 5 Next" at bounding box center [336, 269] width 262 height 34
click at [420, 269] on div "1 / 5 Next" at bounding box center [336, 269] width 262 height 34
click at [418, 270] on div "1 / 5 Next" at bounding box center [336, 269] width 262 height 34
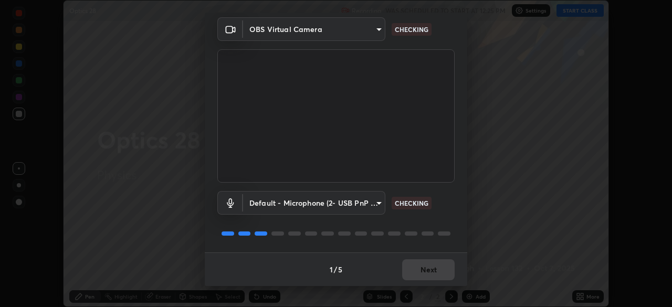
click at [416, 267] on div "1 / 5 Next" at bounding box center [336, 269] width 262 height 34
click at [416, 270] on div "1 / 5 Next" at bounding box center [336, 269] width 262 height 34
click at [416, 271] on div "1 / 5 Next" at bounding box center [336, 269] width 262 height 34
click at [416, 268] on div "1 / 5 Next" at bounding box center [336, 269] width 262 height 34
click at [417, 268] on div "1 / 5 Next" at bounding box center [336, 269] width 262 height 34
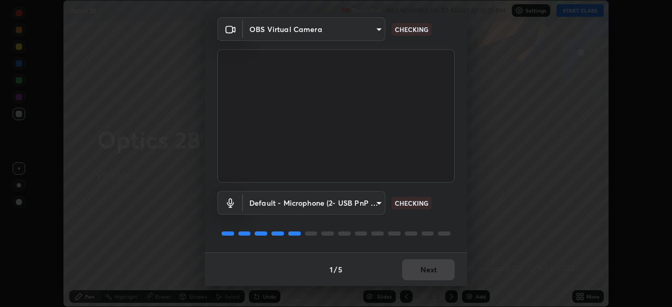
click at [417, 269] on div "1 / 5 Next" at bounding box center [336, 269] width 262 height 34
click at [415, 268] on button "Next" at bounding box center [428, 269] width 52 height 21
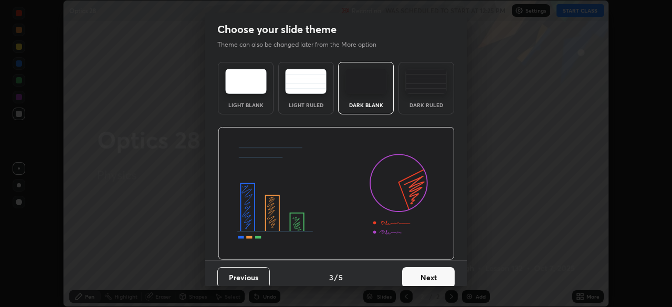
click at [417, 271] on button "Next" at bounding box center [428, 277] width 52 height 21
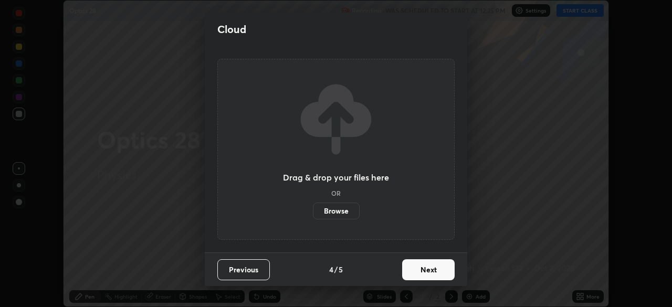
click at [418, 272] on button "Next" at bounding box center [428, 269] width 52 height 21
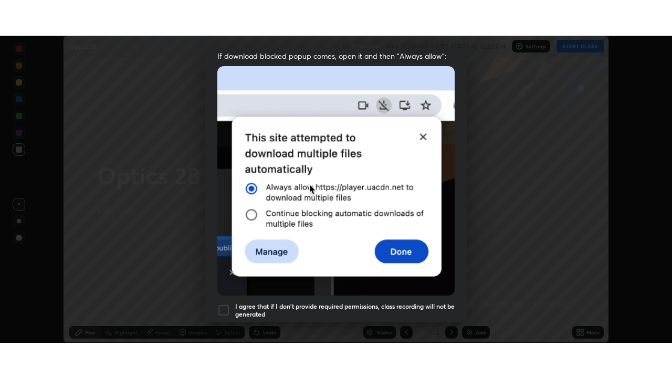
scroll to position [251, 0]
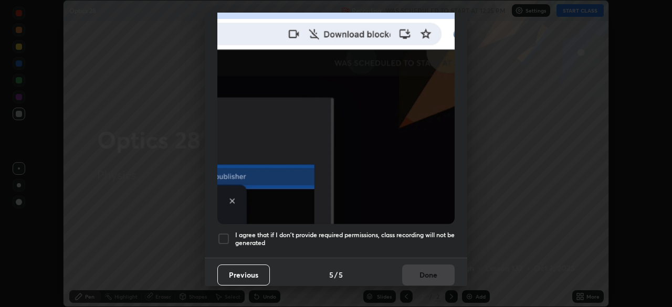
click at [228, 237] on div at bounding box center [223, 238] width 13 height 13
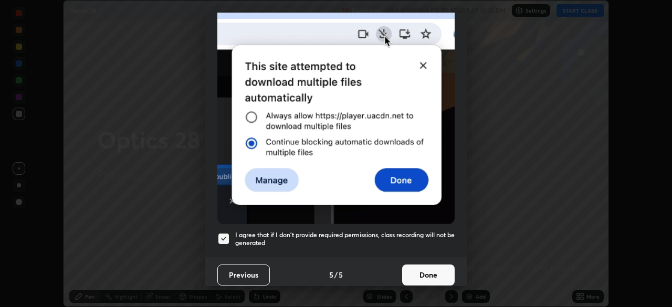
click at [420, 277] on button "Done" at bounding box center [428, 274] width 52 height 21
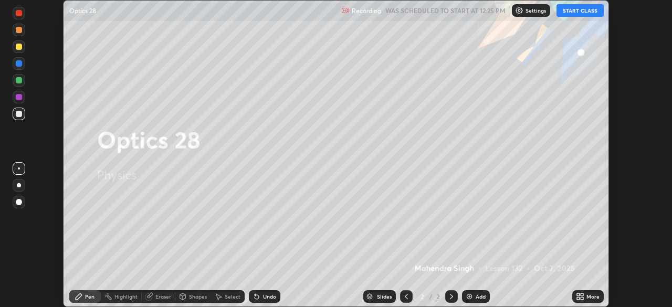
click at [580, 10] on button "START CLASS" at bounding box center [579, 10] width 47 height 13
click at [587, 298] on div "More" at bounding box center [592, 296] width 13 height 5
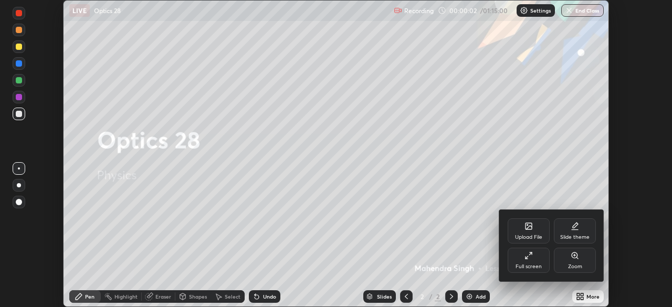
click at [540, 264] on div "Full screen" at bounding box center [528, 266] width 26 height 5
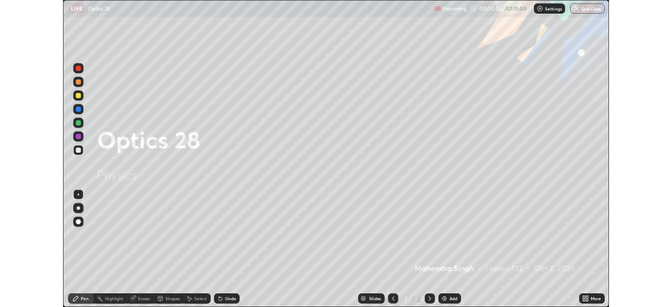
scroll to position [378, 672]
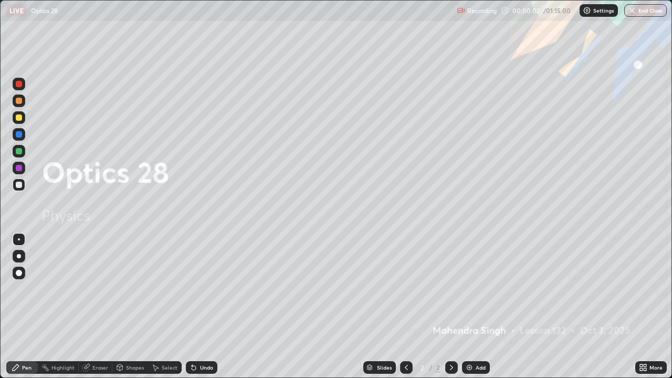
click at [480, 306] on div "Add" at bounding box center [476, 367] width 28 height 13
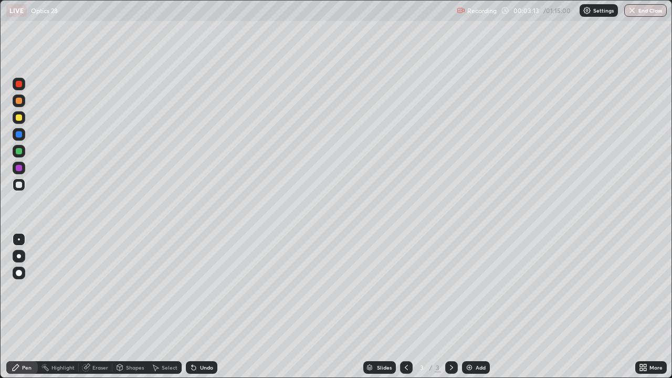
click at [88, 306] on icon at bounding box center [87, 366] width 6 height 5
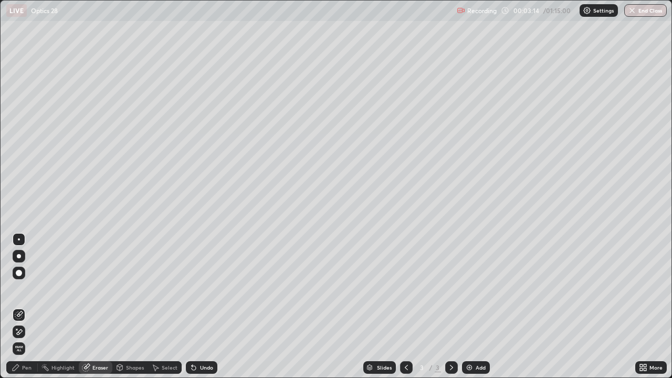
click at [26, 306] on div "Pen" at bounding box center [26, 367] width 9 height 5
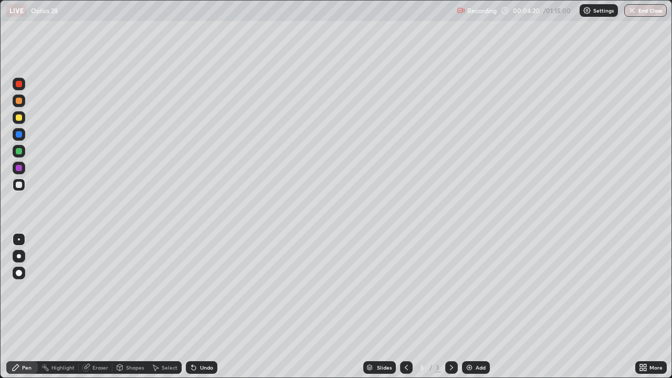
click at [172, 306] on div "Select" at bounding box center [165, 367] width 34 height 13
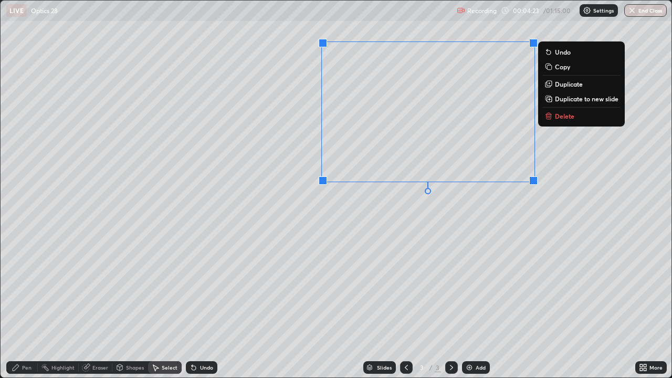
click at [555, 114] on p "Delete" at bounding box center [564, 116] width 19 height 8
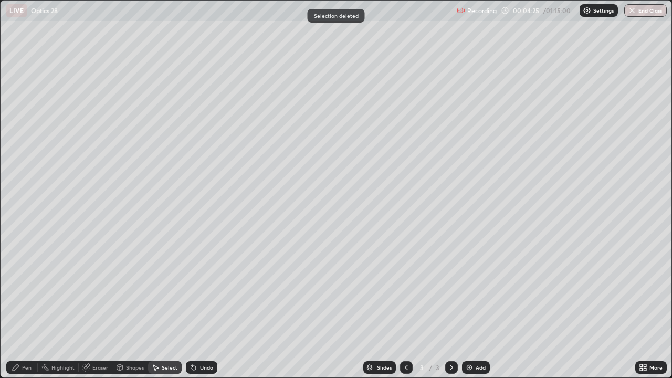
click at [28, 306] on div "Pen" at bounding box center [26, 367] width 9 height 5
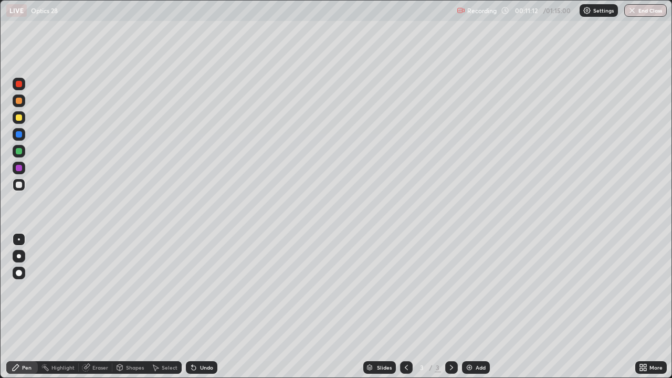
click at [470, 306] on img at bounding box center [469, 367] width 8 height 8
click at [129, 306] on div "Shapes" at bounding box center [135, 367] width 18 height 5
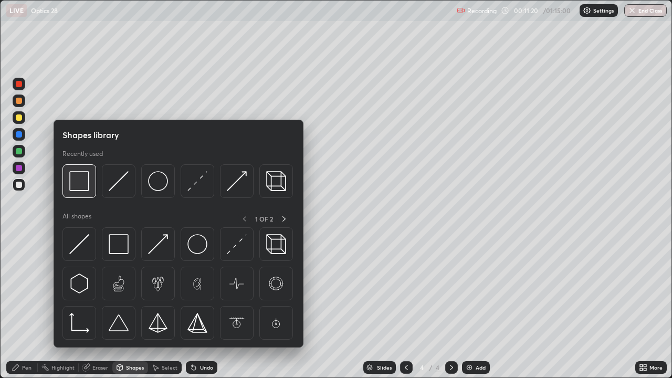
click at [79, 187] on img at bounding box center [79, 181] width 20 height 20
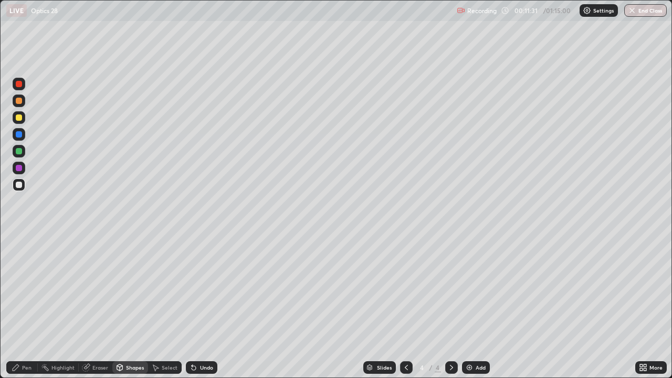
click at [21, 306] on div "Pen" at bounding box center [21, 367] width 31 height 13
click at [212, 306] on div "Undo" at bounding box center [201, 367] width 31 height 13
click at [63, 306] on div "Highlight" at bounding box center [62, 367] width 23 height 5
click at [25, 306] on div "Pen" at bounding box center [26, 367] width 9 height 5
click at [59, 306] on div "Highlight" at bounding box center [62, 367] width 23 height 5
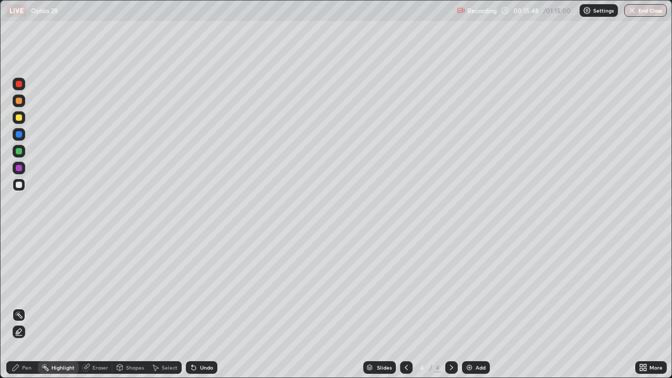
click at [20, 306] on icon at bounding box center [19, 331] width 8 height 8
click at [18, 306] on circle at bounding box center [17, 311] width 1 height 1
click at [471, 306] on div "Add" at bounding box center [476, 367] width 28 height 13
click at [24, 306] on div "Pen" at bounding box center [26, 367] width 9 height 5
click at [131, 306] on div "Shapes" at bounding box center [135, 367] width 18 height 5
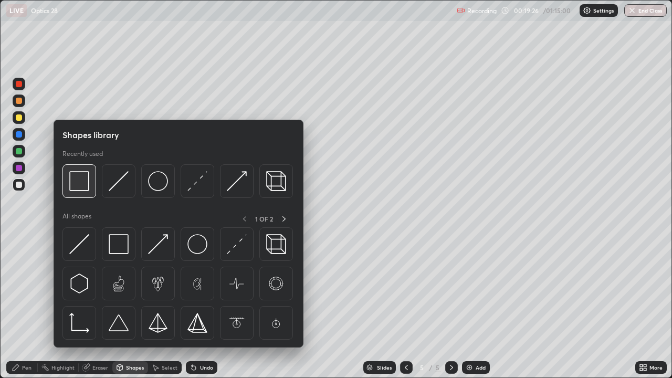
click at [82, 184] on img at bounding box center [79, 181] width 20 height 20
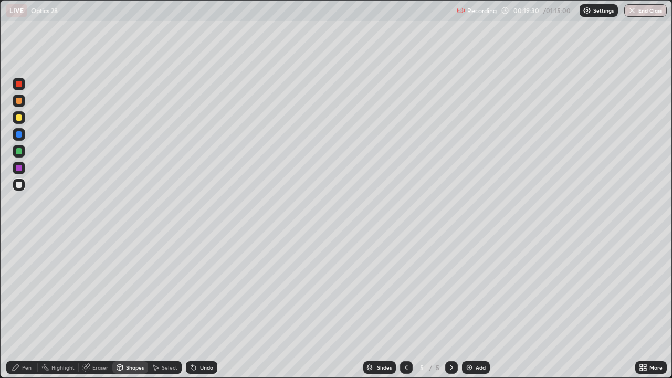
click at [129, 306] on div "Shapes" at bounding box center [135, 367] width 18 height 5
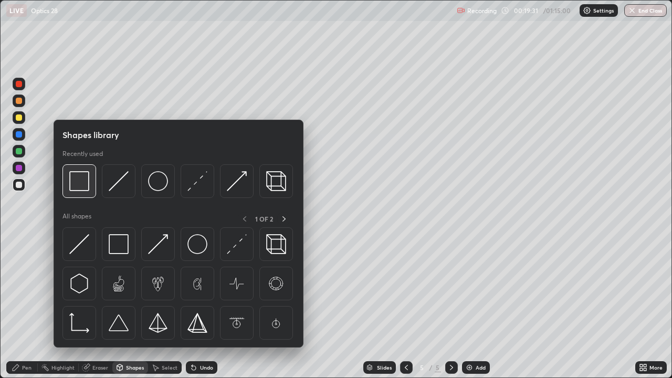
click at [81, 182] on img at bounding box center [79, 181] width 20 height 20
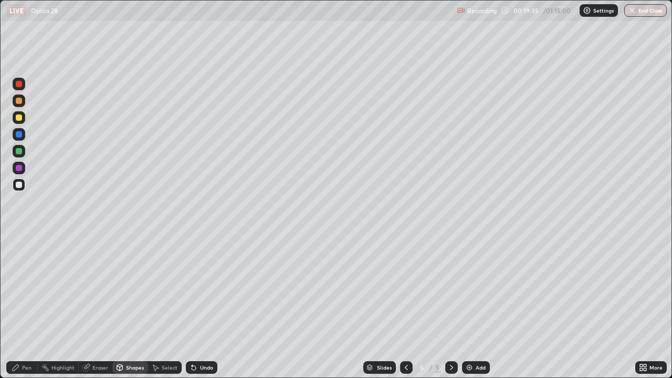
click at [132, 306] on div "Shapes" at bounding box center [130, 367] width 36 height 13
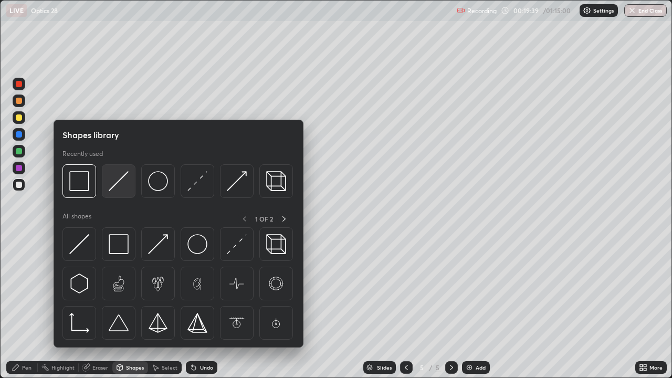
click at [123, 177] on img at bounding box center [119, 181] width 20 height 20
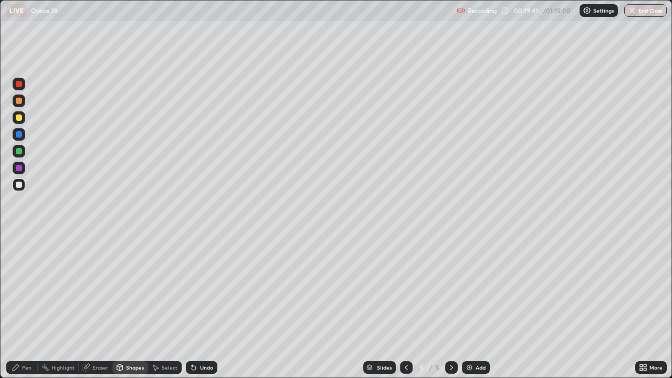
click at [129, 306] on div "Shapes" at bounding box center [135, 367] width 18 height 5
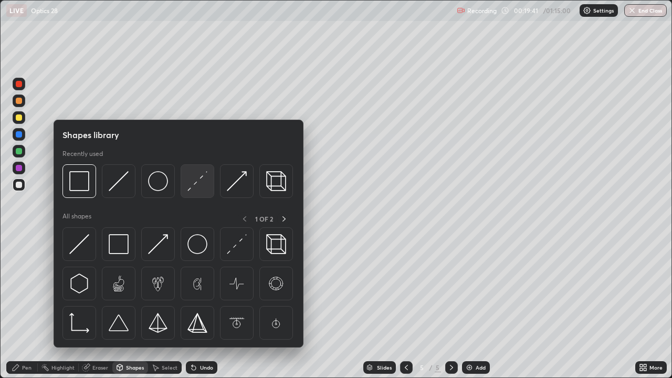
click at [197, 182] on img at bounding box center [197, 181] width 20 height 20
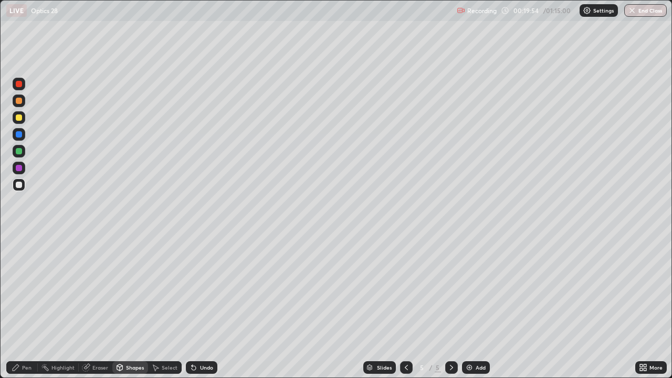
click at [94, 306] on div "Eraser" at bounding box center [100, 367] width 16 height 5
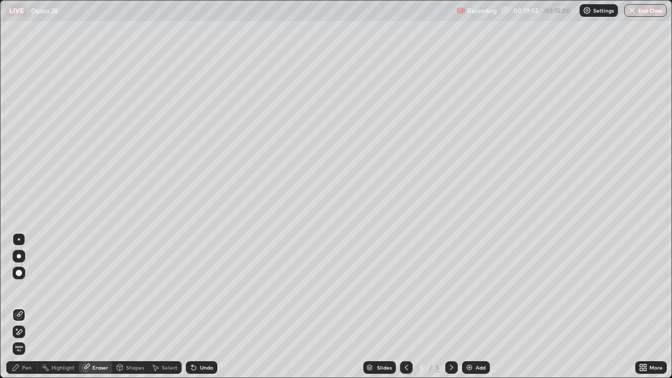
click at [59, 306] on div "Highlight" at bounding box center [62, 367] width 23 height 5
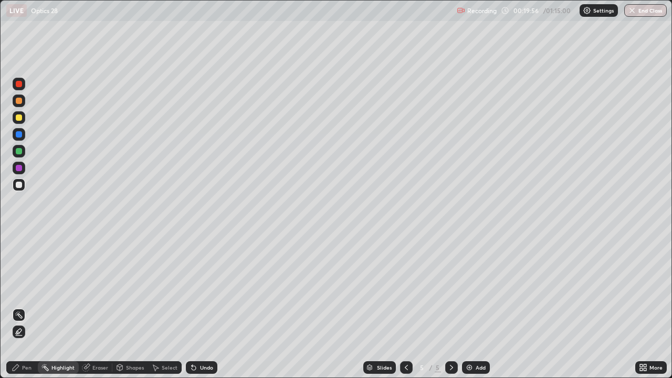
click at [20, 306] on icon at bounding box center [19, 331] width 8 height 8
click at [21, 167] on div at bounding box center [19, 168] width 6 height 6
click at [26, 306] on div "Pen" at bounding box center [26, 367] width 9 height 5
click at [18, 152] on div at bounding box center [19, 151] width 6 height 6
click at [126, 306] on div "Shapes" at bounding box center [135, 367] width 18 height 5
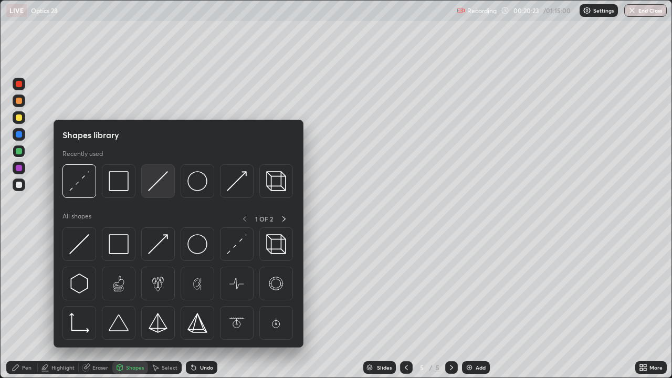
click at [161, 180] on img at bounding box center [158, 181] width 20 height 20
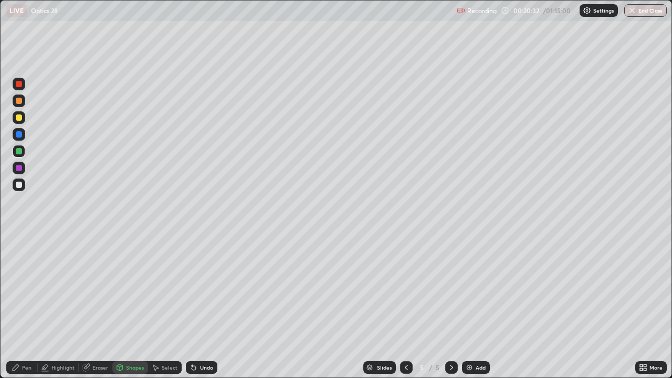
click at [91, 306] on div "Eraser" at bounding box center [96, 367] width 34 height 13
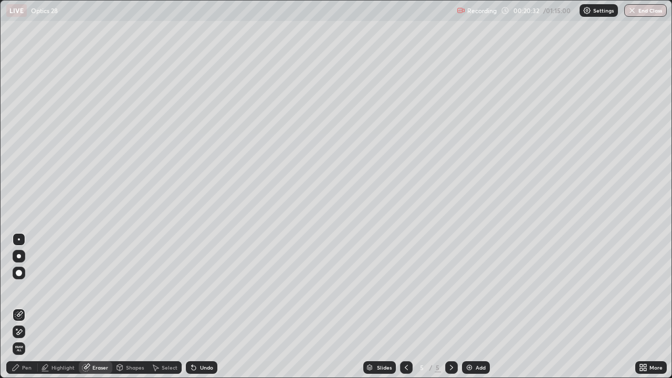
click at [54, 306] on div "Highlight" at bounding box center [62, 367] width 23 height 5
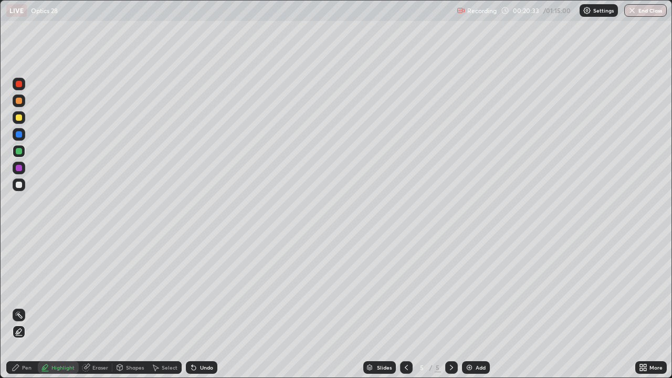
click at [21, 150] on div at bounding box center [19, 151] width 6 height 6
click at [28, 306] on div "Pen" at bounding box center [21, 367] width 31 height 13
click at [165, 306] on div "Select" at bounding box center [170, 367] width 16 height 5
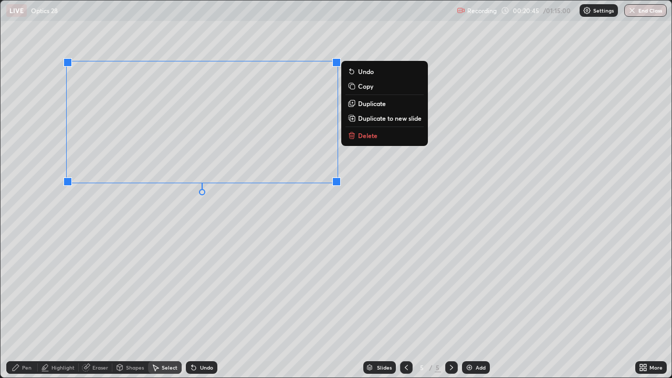
click at [195, 278] on div "0 ° Undo Copy Duplicate Duplicate to new slide Delete" at bounding box center [336, 189] width 671 height 377
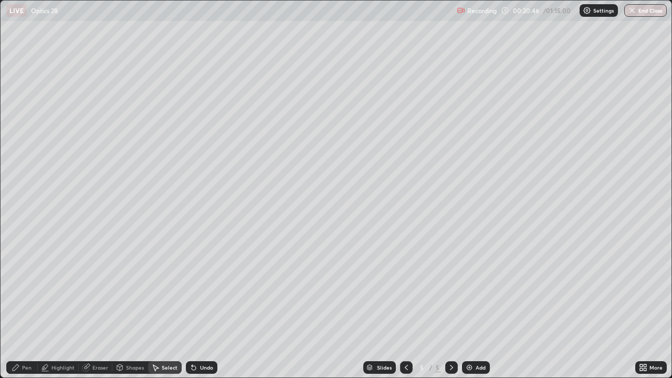
click at [50, 306] on div "Highlight" at bounding box center [58, 367] width 41 height 13
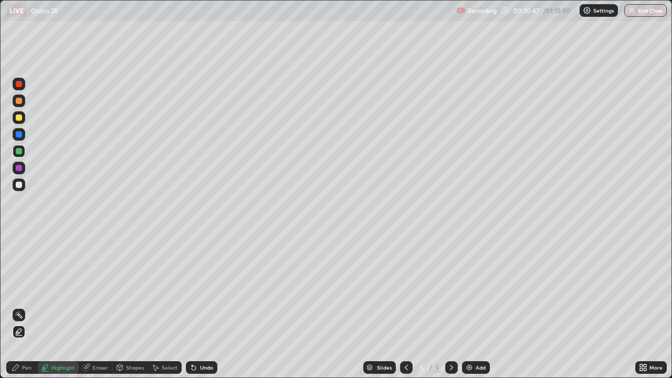
click at [19, 306] on circle at bounding box center [19, 312] width 1 height 1
click at [23, 306] on div "Pen" at bounding box center [21, 367] width 31 height 13
click at [123, 306] on icon at bounding box center [119, 367] width 8 height 8
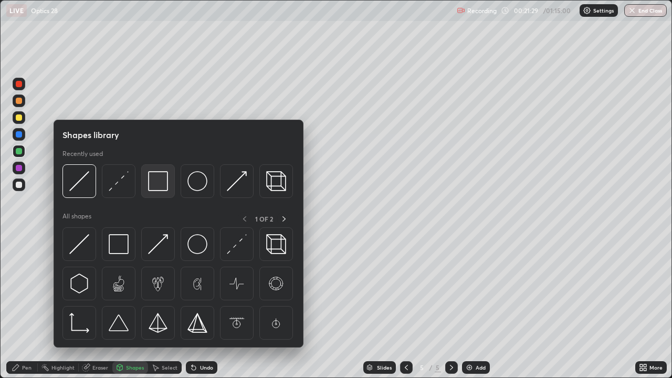
click at [155, 183] on img at bounding box center [158, 181] width 20 height 20
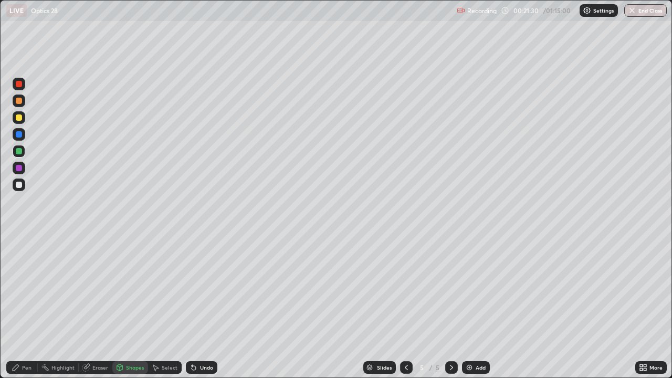
click at [16, 186] on div at bounding box center [19, 185] width 6 height 6
click at [27, 306] on div "Pen" at bounding box center [26, 367] width 9 height 5
click at [129, 306] on div "Shapes" at bounding box center [135, 367] width 18 height 5
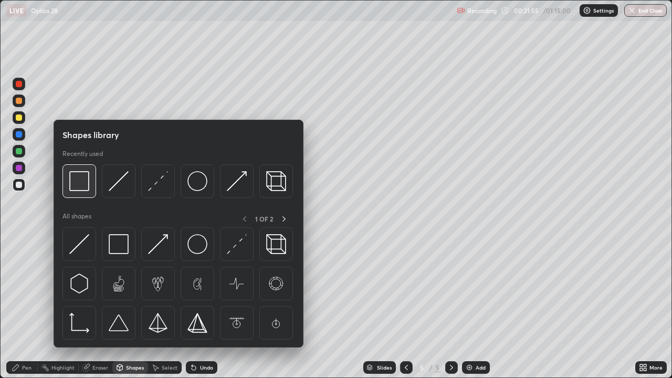
click at [82, 190] on img at bounding box center [79, 181] width 20 height 20
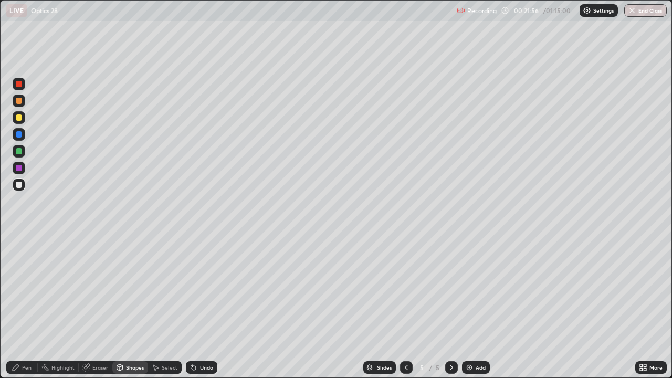
click at [21, 306] on div "Pen" at bounding box center [21, 367] width 31 height 13
click at [133, 306] on div "Shapes" at bounding box center [130, 367] width 36 height 13
click at [93, 306] on div "Eraser" at bounding box center [100, 367] width 16 height 5
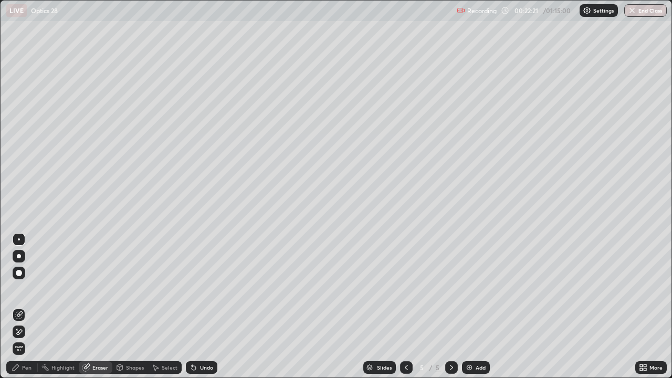
click at [123, 306] on icon at bounding box center [119, 367] width 8 height 8
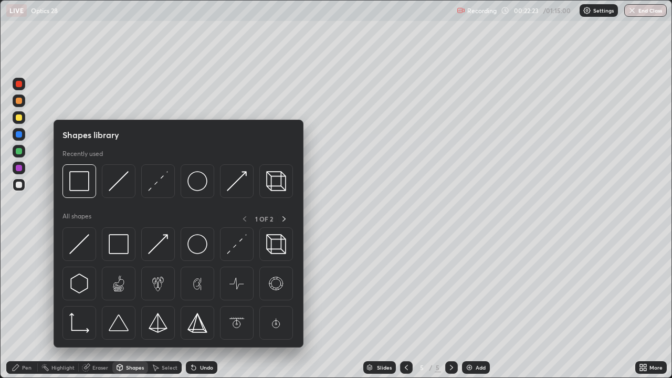
click at [60, 306] on div "Highlight" at bounding box center [62, 367] width 23 height 5
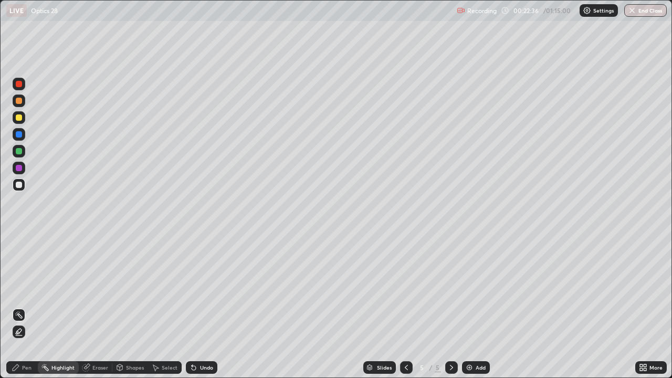
click at [126, 306] on div "Shapes" at bounding box center [135, 367] width 18 height 5
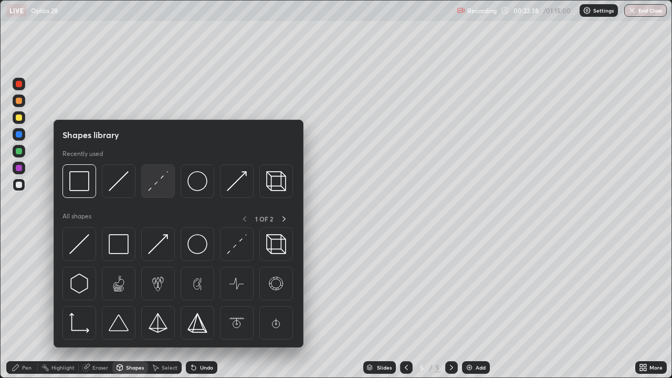
click at [157, 189] on img at bounding box center [158, 181] width 20 height 20
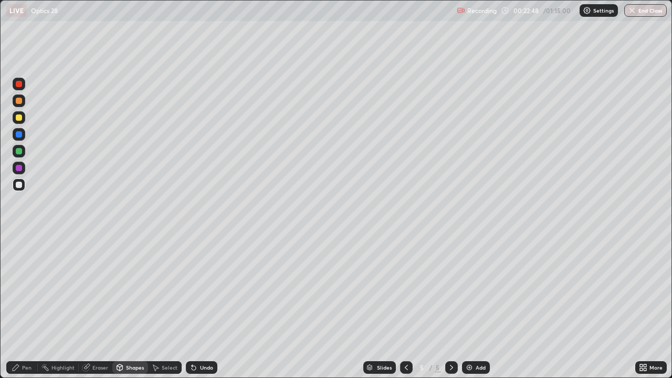
click at [135, 306] on div "Shapes" at bounding box center [135, 367] width 18 height 5
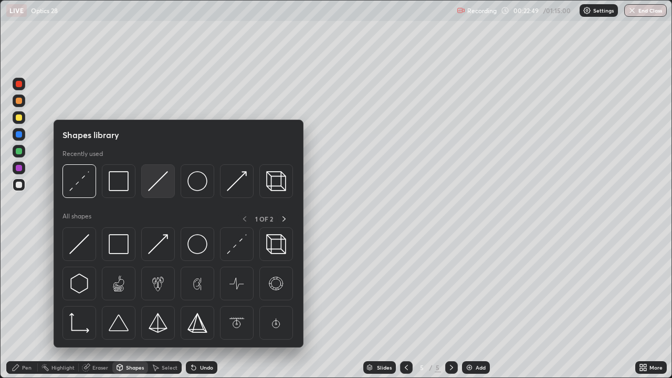
click at [157, 186] on img at bounding box center [158, 181] width 20 height 20
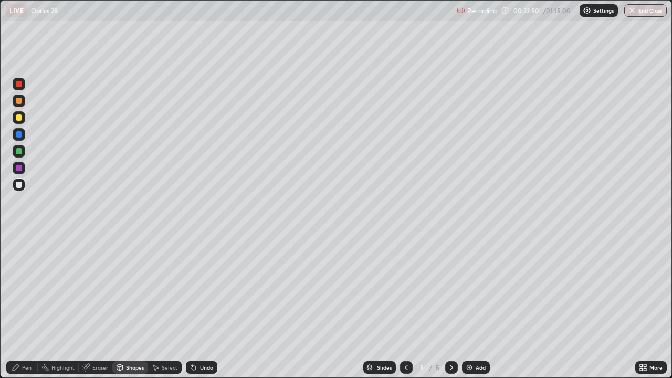
click at [20, 116] on div at bounding box center [19, 117] width 6 height 6
click at [18, 306] on icon at bounding box center [16, 367] width 6 height 6
click at [19, 104] on div at bounding box center [19, 100] width 13 height 13
click at [65, 306] on div "Highlight" at bounding box center [62, 367] width 23 height 5
click at [644, 306] on icon at bounding box center [644, 365] width 3 height 3
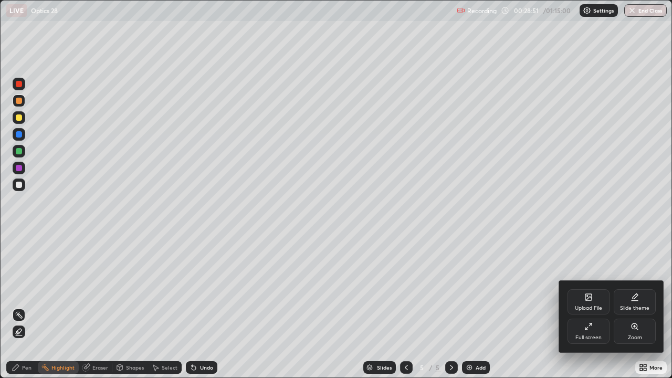
click at [590, 306] on div "Full screen" at bounding box center [588, 337] width 26 height 5
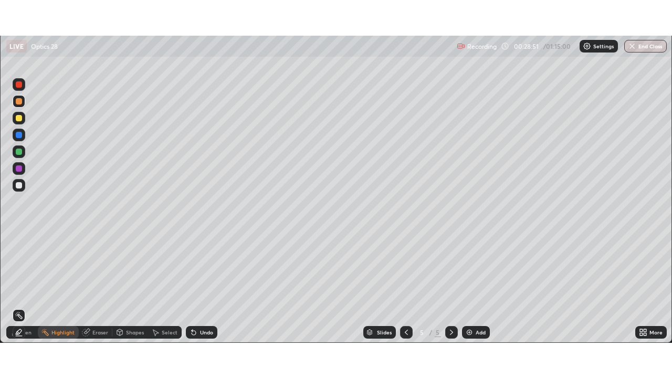
scroll to position [52161, 51797]
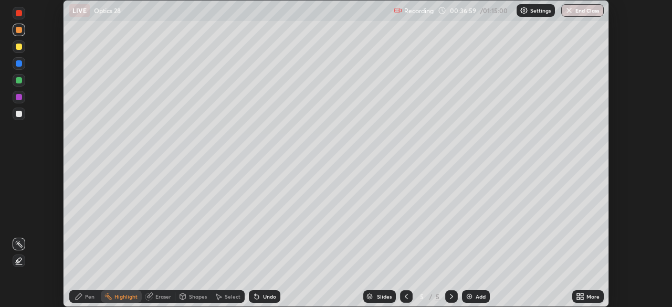
click at [131, 296] on div "Highlight" at bounding box center [125, 296] width 23 height 5
click at [586, 296] on div "More" at bounding box center [592, 296] width 13 height 5
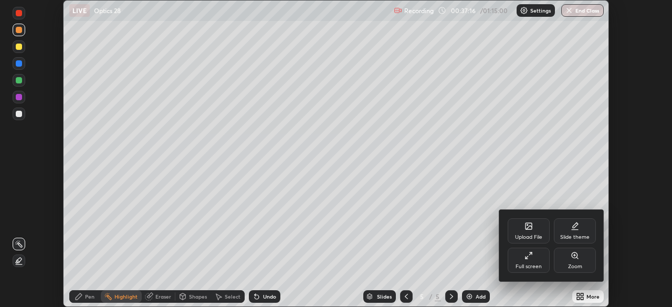
click at [525, 261] on div "Full screen" at bounding box center [528, 260] width 42 height 25
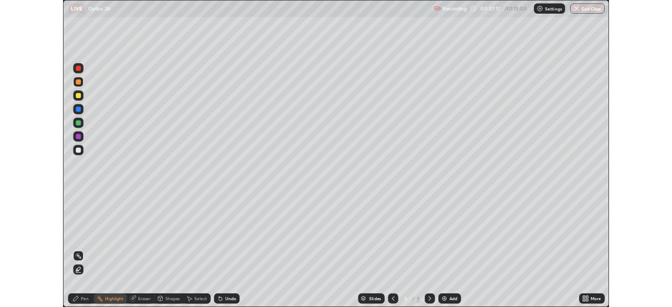
scroll to position [378, 672]
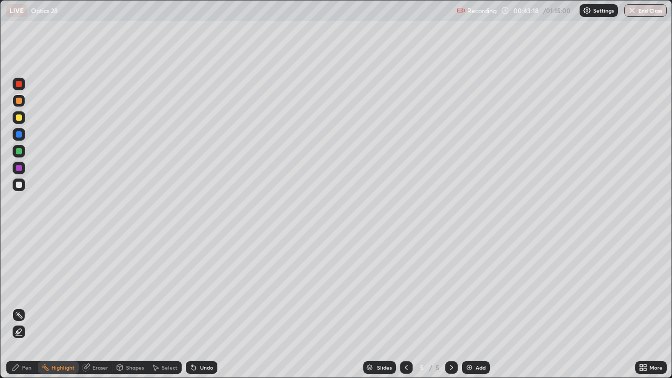
click at [473, 306] on div "Add" at bounding box center [476, 367] width 28 height 13
click at [131, 306] on div "Shapes" at bounding box center [135, 367] width 18 height 5
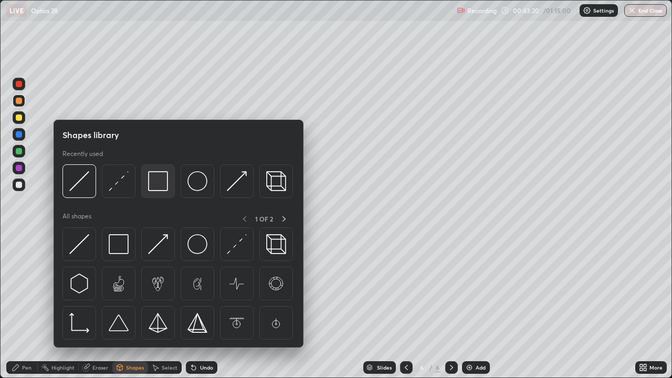
click at [161, 182] on img at bounding box center [158, 181] width 20 height 20
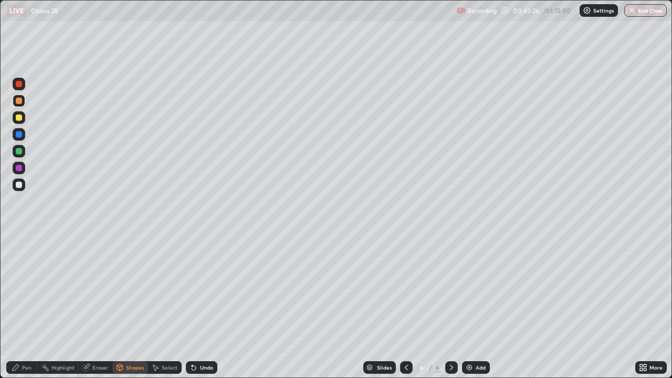
click at [97, 306] on div "Eraser" at bounding box center [100, 367] width 16 height 5
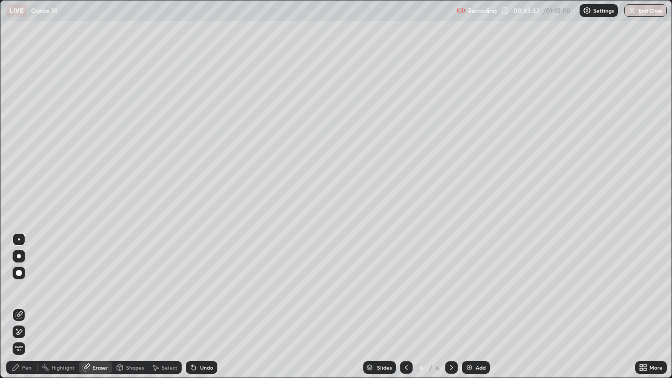
click at [130, 306] on div "Shapes" at bounding box center [135, 367] width 18 height 5
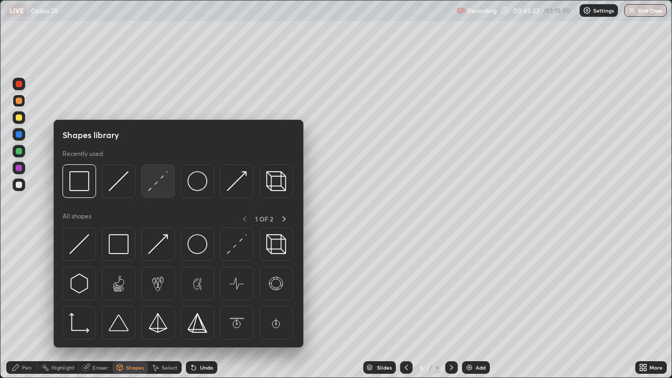
click at [156, 184] on img at bounding box center [158, 181] width 20 height 20
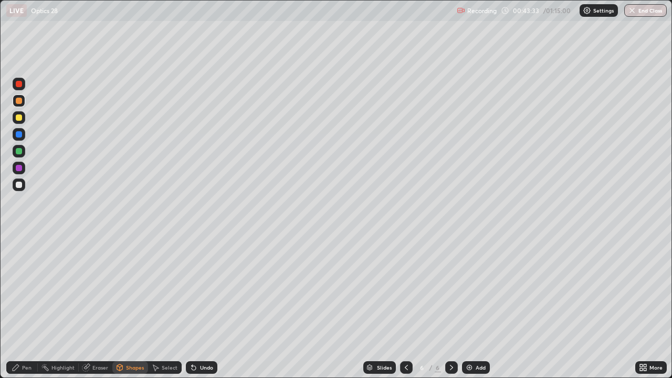
click at [19, 185] on div at bounding box center [19, 185] width 6 height 6
click at [134, 306] on div "Shapes" at bounding box center [135, 367] width 18 height 5
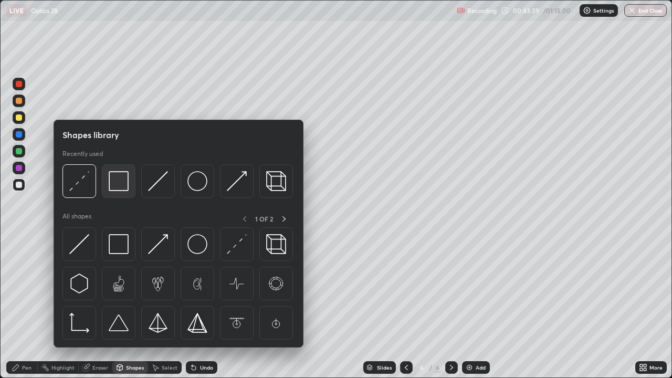
click at [119, 184] on img at bounding box center [119, 181] width 20 height 20
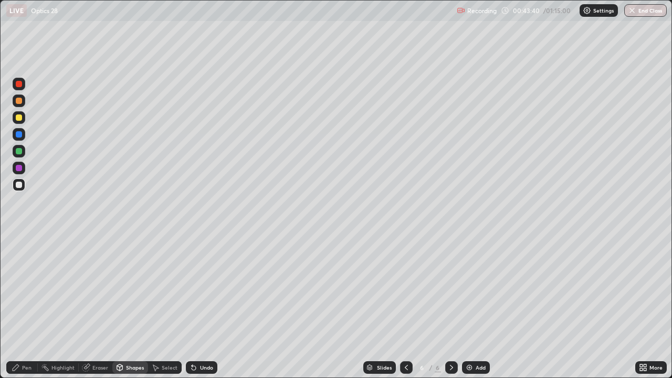
click at [22, 183] on div at bounding box center [19, 185] width 6 height 6
click at [134, 306] on div "Shapes" at bounding box center [135, 367] width 18 height 5
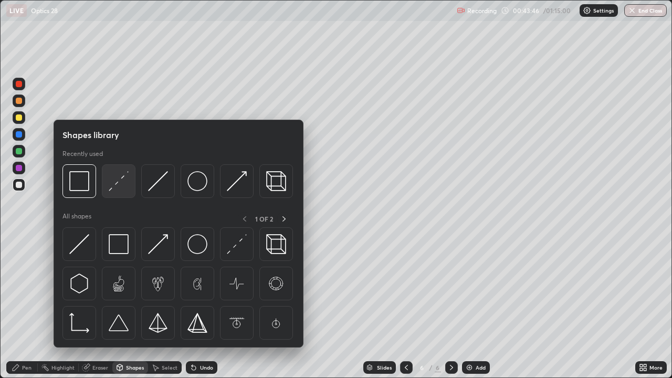
click at [116, 191] on img at bounding box center [119, 181] width 20 height 20
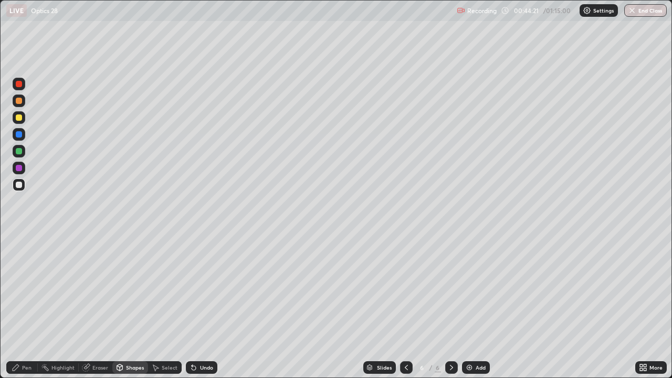
click at [20, 186] on div at bounding box center [19, 185] width 6 height 6
click at [24, 306] on div "Pen" at bounding box center [26, 367] width 9 height 5
click at [130, 306] on div "Shapes" at bounding box center [130, 367] width 36 height 13
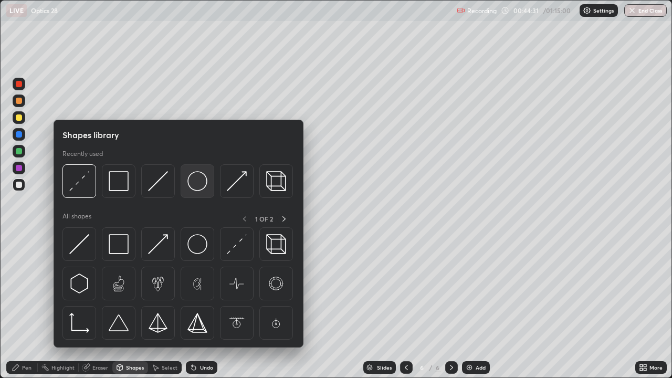
click at [197, 186] on img at bounding box center [197, 181] width 20 height 20
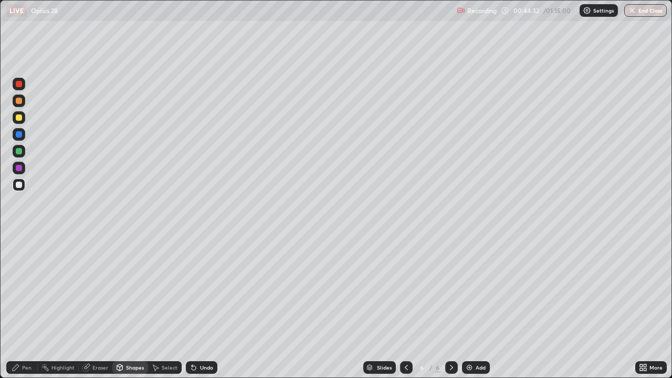
click at [20, 150] on div at bounding box center [19, 151] width 6 height 6
click at [201, 306] on div "Undo" at bounding box center [206, 367] width 13 height 5
click at [15, 306] on icon at bounding box center [16, 367] width 6 height 6
click at [125, 306] on div "Shapes" at bounding box center [130, 367] width 36 height 13
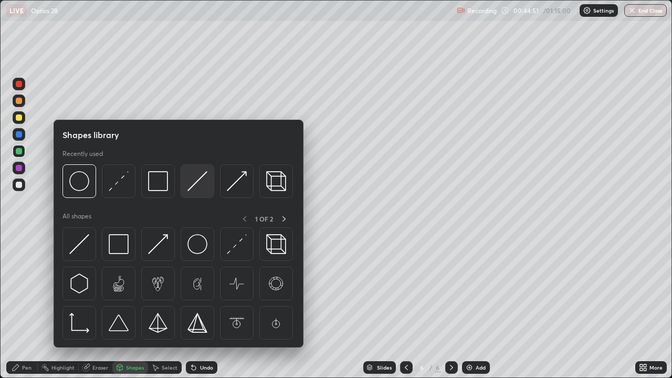
click at [197, 184] on img at bounding box center [197, 181] width 20 height 20
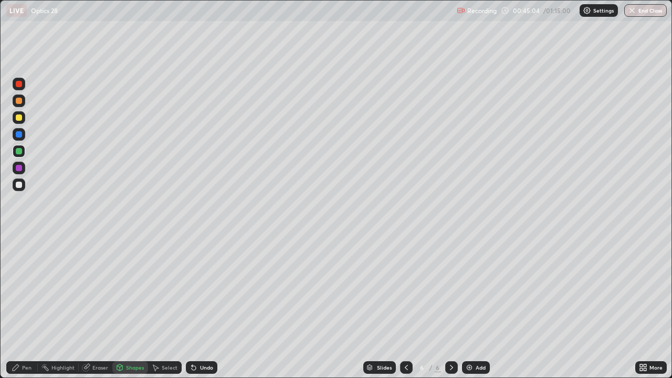
click at [58, 306] on div "Highlight" at bounding box center [62, 367] width 23 height 5
click at [128, 306] on div "Shapes" at bounding box center [135, 367] width 18 height 5
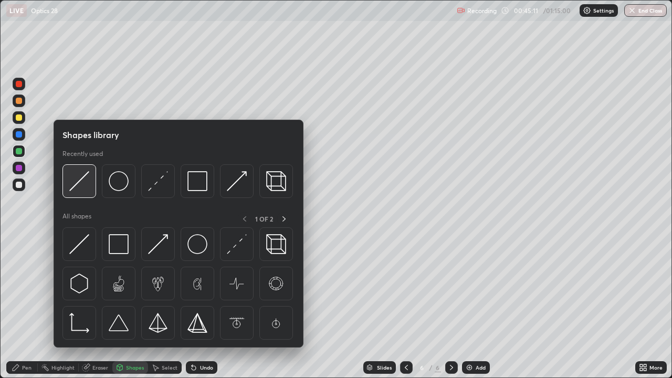
click at [76, 182] on img at bounding box center [79, 181] width 20 height 20
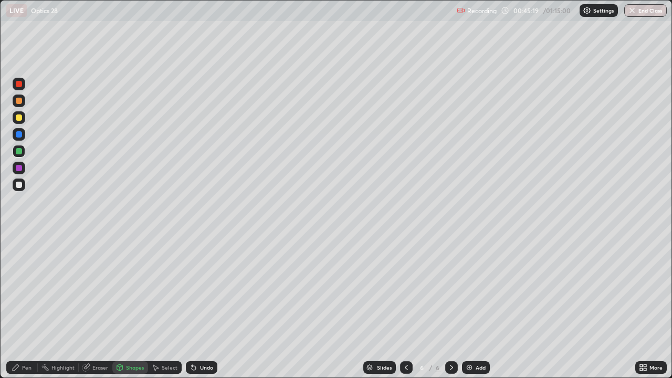
click at [22, 306] on div "Pen" at bounding box center [26, 367] width 9 height 5
click at [50, 306] on div "Highlight" at bounding box center [58, 367] width 41 height 13
click at [122, 306] on icon at bounding box center [120, 367] width 6 height 6
click at [124, 306] on div "Shapes" at bounding box center [130, 367] width 36 height 13
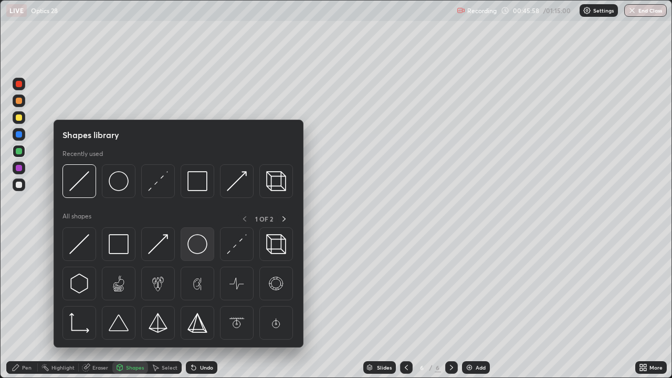
click at [195, 245] on img at bounding box center [197, 244] width 20 height 20
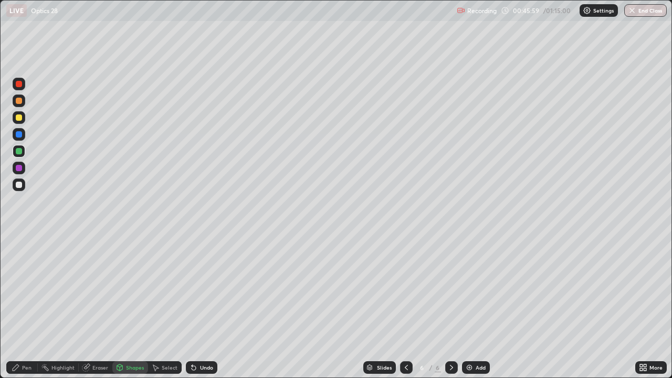
click at [20, 168] on div at bounding box center [19, 168] width 6 height 6
click at [126, 306] on div "Shapes" at bounding box center [135, 367] width 18 height 5
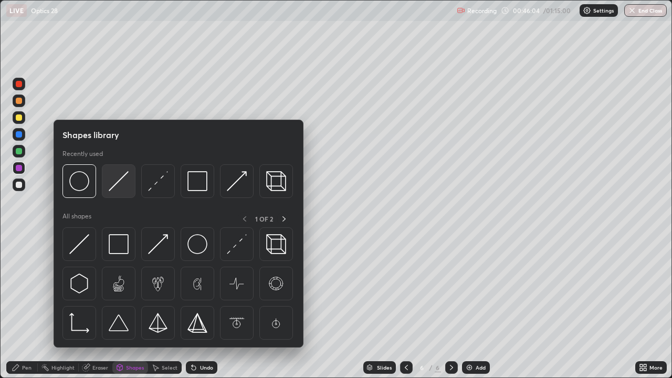
click at [116, 185] on img at bounding box center [119, 181] width 20 height 20
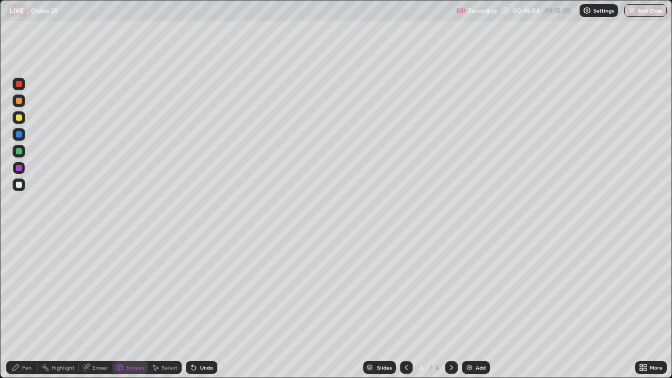
click at [19, 152] on div at bounding box center [19, 151] width 6 height 6
click at [198, 306] on div "Undo" at bounding box center [201, 367] width 31 height 13
click at [24, 306] on div "Pen" at bounding box center [26, 367] width 9 height 5
click at [131, 306] on div "Shapes" at bounding box center [135, 367] width 18 height 5
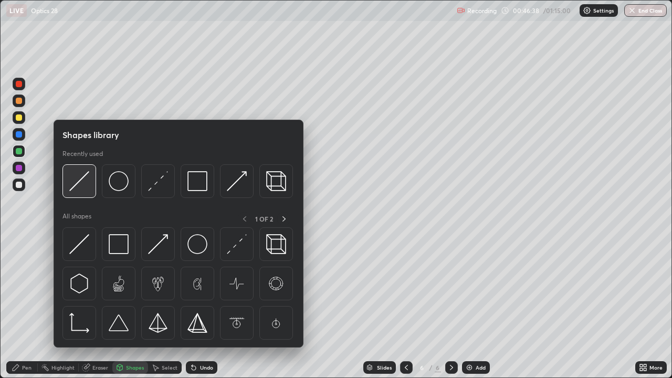
click at [83, 181] on img at bounding box center [79, 181] width 20 height 20
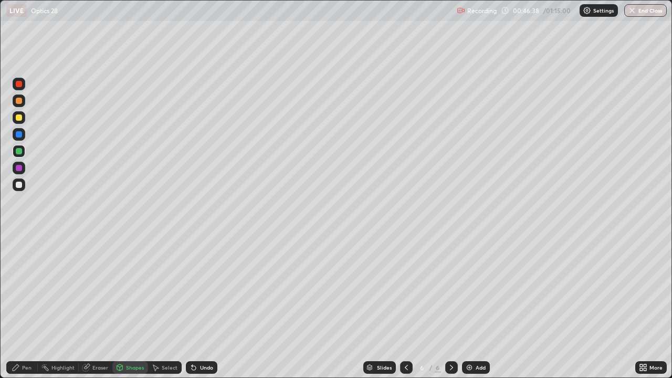
click at [19, 134] on div at bounding box center [19, 134] width 6 height 6
click at [23, 306] on div "Pen" at bounding box center [26, 367] width 9 height 5
click at [60, 306] on div "Highlight" at bounding box center [62, 367] width 23 height 5
click at [13, 306] on icon at bounding box center [16, 367] width 8 height 8
click at [17, 187] on div at bounding box center [19, 185] width 6 height 6
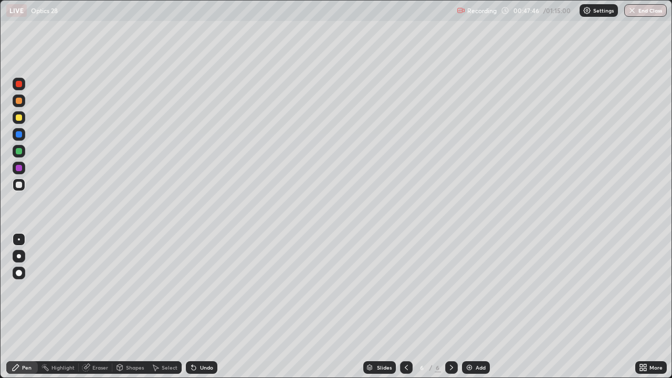
click at [57, 306] on div "Highlight" at bounding box center [62, 367] width 23 height 5
click at [14, 306] on icon at bounding box center [16, 367] width 6 height 6
click at [20, 187] on div at bounding box center [19, 185] width 6 height 6
click at [199, 306] on div "Undo" at bounding box center [201, 367] width 31 height 13
click at [197, 306] on div "Undo" at bounding box center [201, 367] width 31 height 13
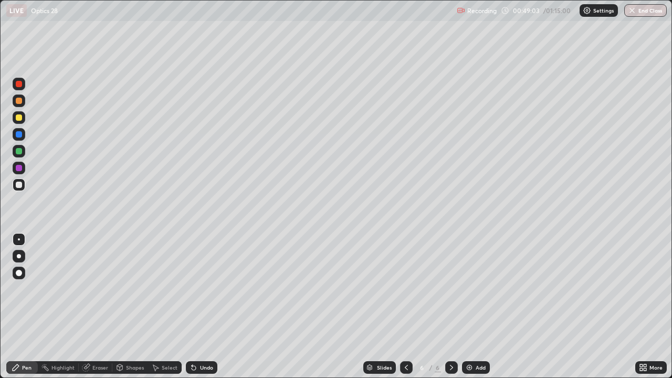
click at [195, 306] on icon at bounding box center [193, 367] width 8 height 8
click at [195, 306] on div "Undo" at bounding box center [201, 367] width 31 height 13
click at [200, 306] on div "Undo" at bounding box center [206, 367] width 13 height 5
click at [197, 306] on div "Undo" at bounding box center [201, 367] width 31 height 13
click at [203, 306] on div "Undo" at bounding box center [206, 367] width 13 height 5
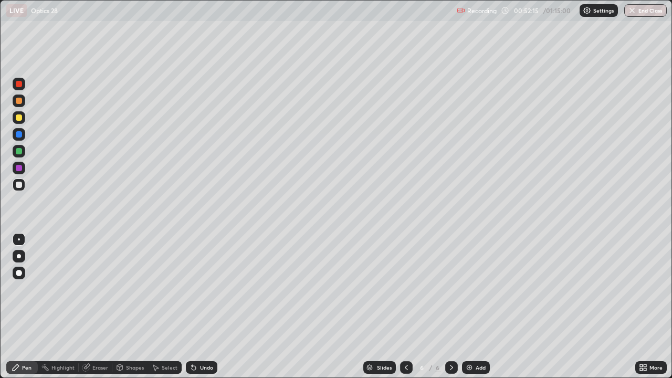
click at [198, 306] on div "Undo" at bounding box center [201, 367] width 31 height 13
click at [101, 306] on div "Eraser" at bounding box center [100, 367] width 16 height 5
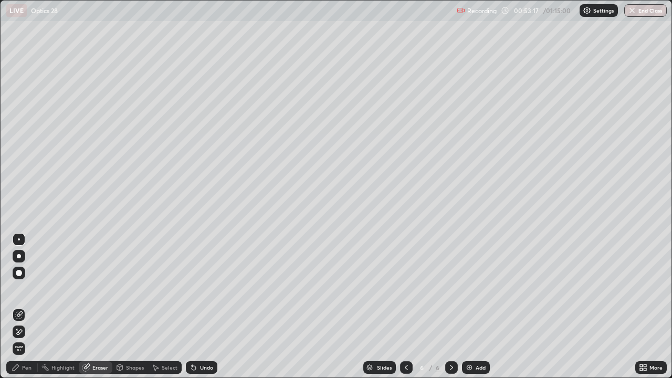
click at [28, 306] on div "Pen" at bounding box center [26, 367] width 9 height 5
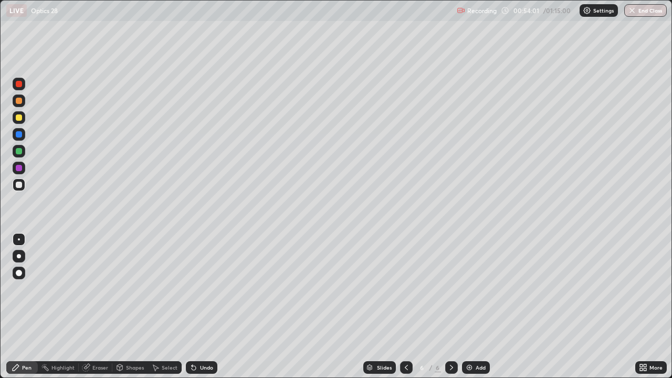
click at [62, 306] on div "Highlight" at bounding box center [58, 367] width 41 height 13
click at [61, 306] on div "Highlight" at bounding box center [62, 367] width 23 height 5
click at [19, 118] on div at bounding box center [19, 117] width 6 height 6
click at [21, 306] on div "Pen" at bounding box center [21, 367] width 31 height 13
click at [61, 306] on div "Highlight" at bounding box center [62, 367] width 23 height 5
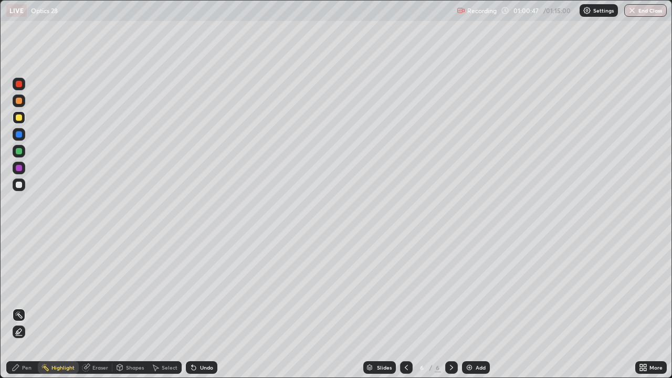
click at [471, 306] on img at bounding box center [469, 367] width 8 height 8
click at [131, 306] on div "Shapes" at bounding box center [135, 367] width 18 height 5
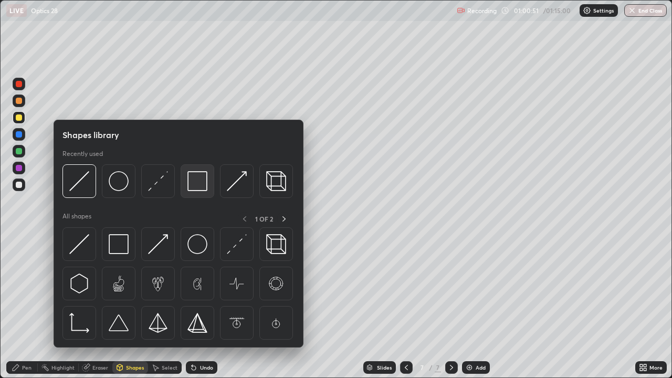
click at [198, 184] on img at bounding box center [197, 181] width 20 height 20
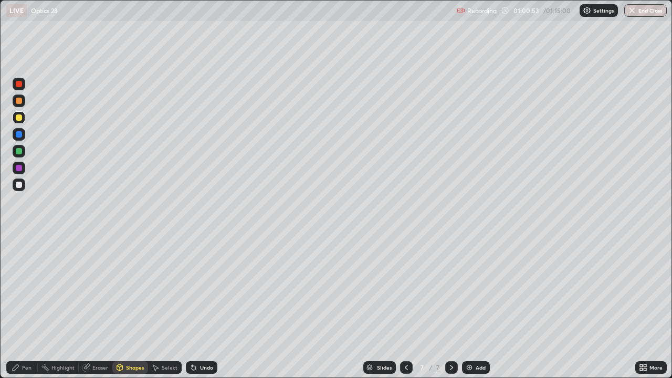
click at [130, 306] on div "Shapes" at bounding box center [135, 367] width 18 height 5
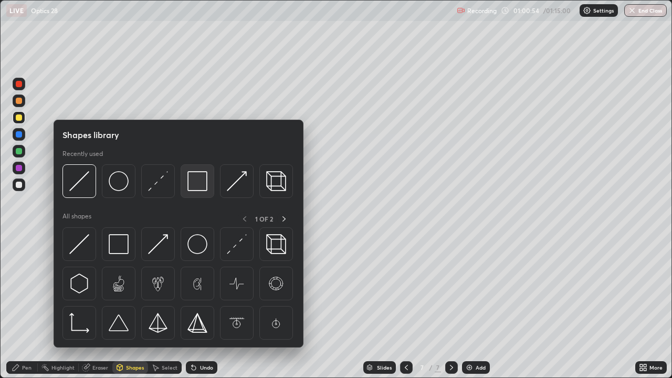
click at [195, 183] on img at bounding box center [197, 181] width 20 height 20
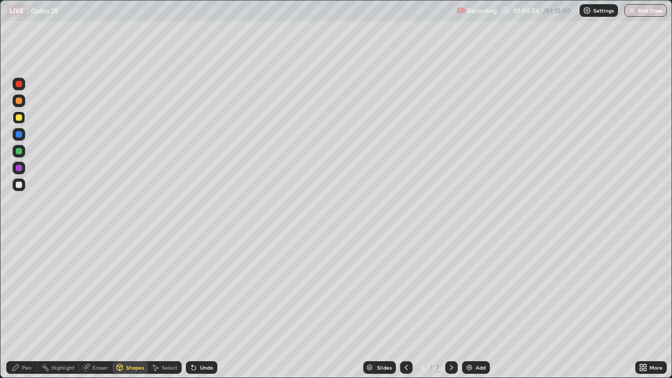
click at [19, 185] on div at bounding box center [19, 185] width 6 height 6
click at [133, 306] on div "Shapes" at bounding box center [135, 367] width 18 height 5
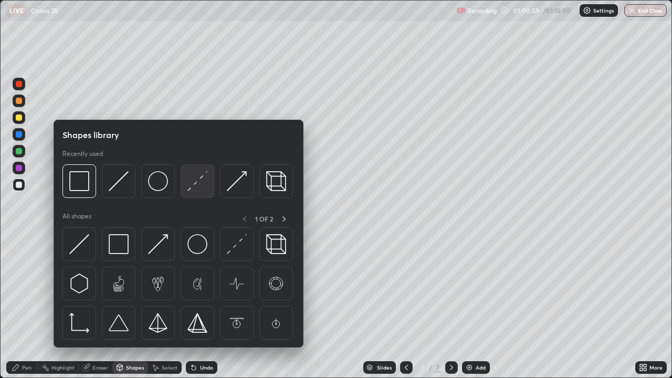
click at [196, 181] on img at bounding box center [197, 181] width 20 height 20
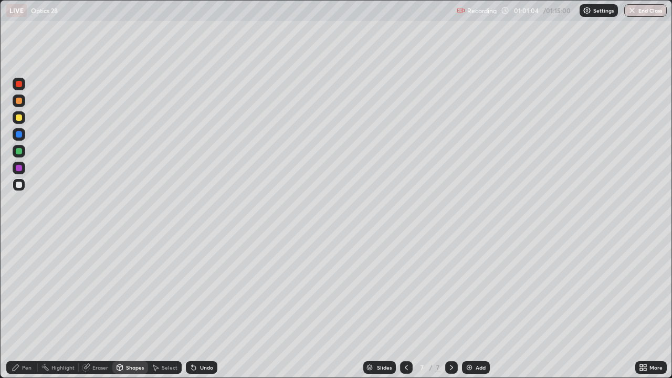
click at [20, 306] on div "Pen" at bounding box center [21, 367] width 31 height 13
click at [21, 306] on div "Pen" at bounding box center [21, 367] width 31 height 13
click at [19, 184] on div at bounding box center [19, 185] width 6 height 6
click at [22, 184] on div at bounding box center [19, 185] width 6 height 6
click at [16, 150] on div at bounding box center [19, 151] width 6 height 6
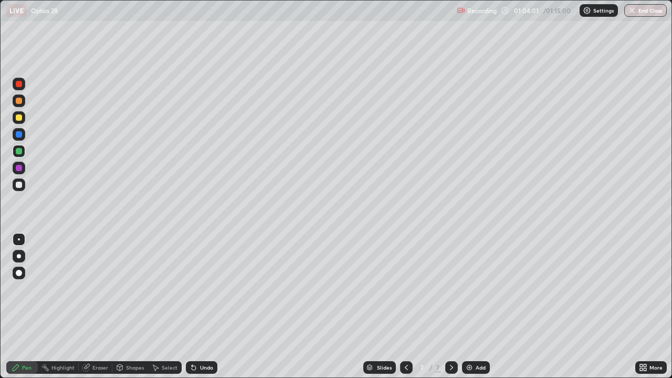
click at [128, 306] on div "Shapes" at bounding box center [135, 367] width 18 height 5
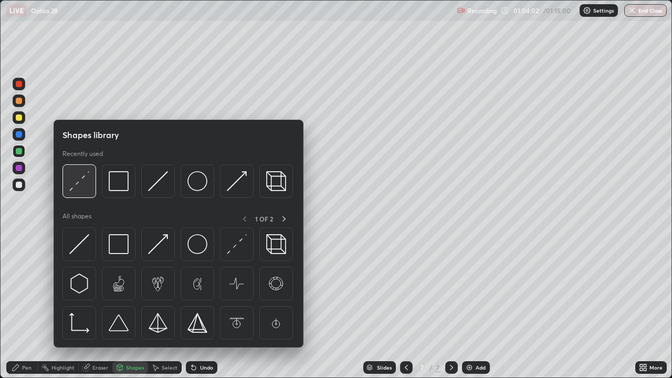
click at [78, 183] on img at bounding box center [79, 181] width 20 height 20
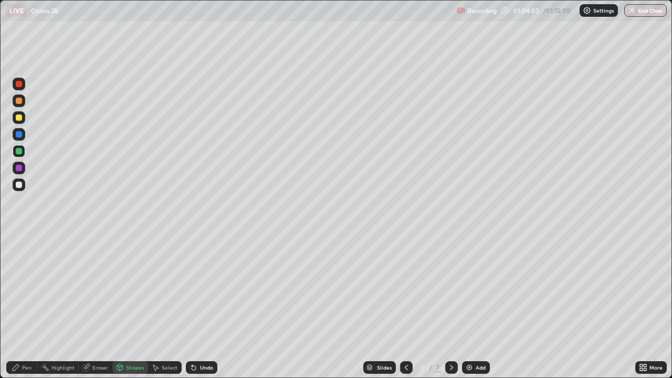
click at [21, 167] on div at bounding box center [19, 168] width 6 height 6
click at [28, 306] on div "Pen" at bounding box center [26, 367] width 9 height 5
click at [476, 306] on div "Add" at bounding box center [476, 367] width 28 height 13
click at [22, 180] on div at bounding box center [19, 184] width 13 height 13
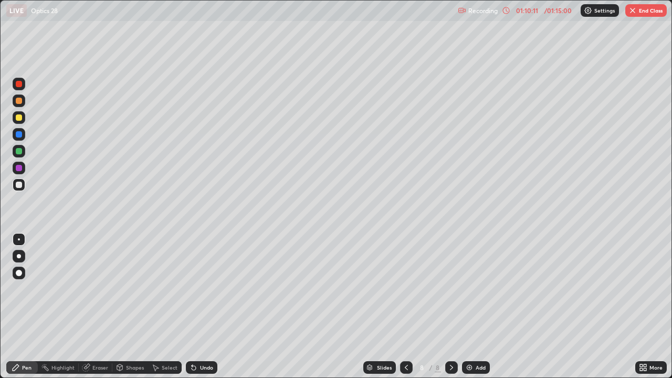
click at [23, 186] on div at bounding box center [19, 184] width 13 height 13
click at [471, 306] on img at bounding box center [469, 367] width 8 height 8
click at [200, 306] on div "Undo" at bounding box center [206, 367] width 13 height 5
click at [198, 306] on div "Undo" at bounding box center [201, 367] width 31 height 13
click at [205, 306] on div "Undo" at bounding box center [206, 367] width 13 height 5
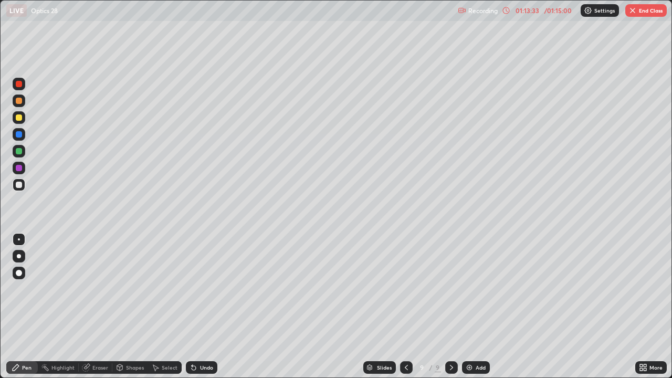
click at [200, 306] on div "Undo" at bounding box center [206, 367] width 13 height 5
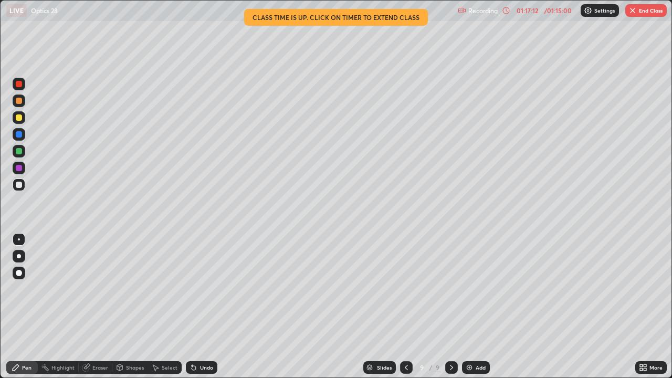
click at [405, 306] on icon at bounding box center [406, 367] width 8 height 8
click at [406, 306] on div at bounding box center [406, 367] width 13 height 13
click at [65, 306] on div "Highlight" at bounding box center [62, 367] width 23 height 5
click at [450, 306] on icon at bounding box center [451, 367] width 3 height 5
click at [450, 306] on icon at bounding box center [451, 367] width 8 height 8
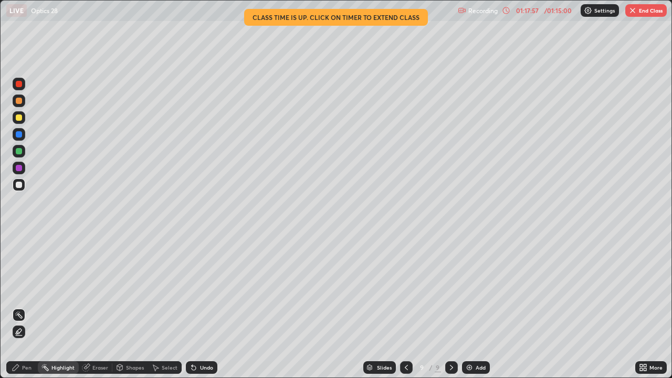
click at [451, 306] on icon at bounding box center [451, 367] width 8 height 8
click at [25, 120] on div at bounding box center [19, 117] width 13 height 13
click at [24, 306] on div "Pen" at bounding box center [26, 367] width 9 height 5
click at [472, 306] on img at bounding box center [469, 367] width 8 height 8
click at [20, 183] on div at bounding box center [19, 185] width 6 height 6
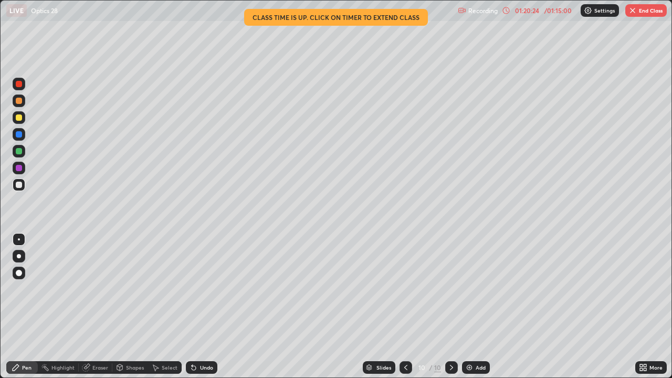
click at [18, 119] on div at bounding box center [19, 117] width 6 height 6
click at [406, 306] on icon at bounding box center [405, 367] width 8 height 8
click at [450, 306] on icon at bounding box center [451, 367] width 3 height 5
click at [451, 306] on icon at bounding box center [451, 367] width 8 height 8
click at [450, 306] on icon at bounding box center [451, 367] width 8 height 8
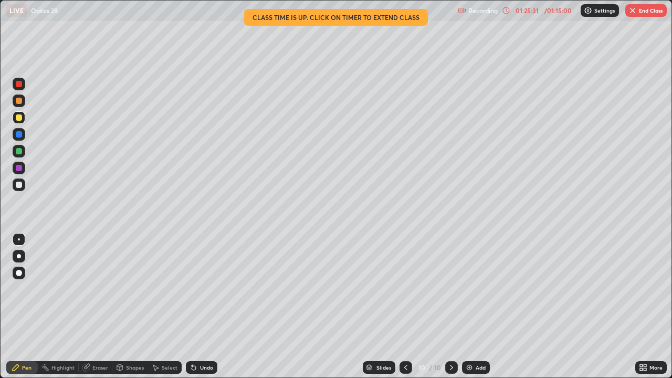
click at [450, 306] on icon at bounding box center [451, 367] width 8 height 8
click at [449, 306] on icon at bounding box center [451, 367] width 8 height 8
click at [450, 306] on icon at bounding box center [451, 367] width 8 height 8
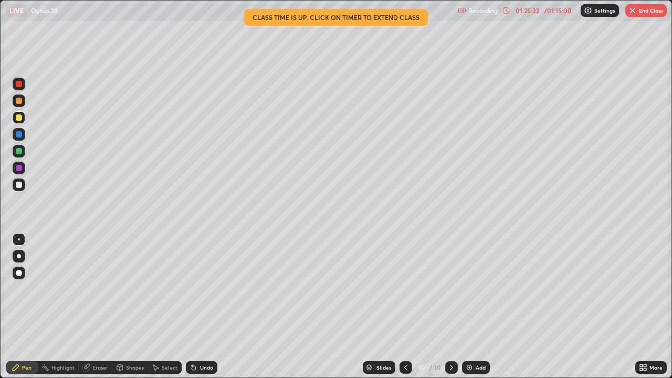
click at [450, 306] on div at bounding box center [451, 367] width 13 height 13
click at [449, 306] on icon at bounding box center [451, 367] width 8 height 8
click at [403, 306] on icon at bounding box center [405, 367] width 8 height 8
click at [405, 306] on icon at bounding box center [405, 367] width 8 height 8
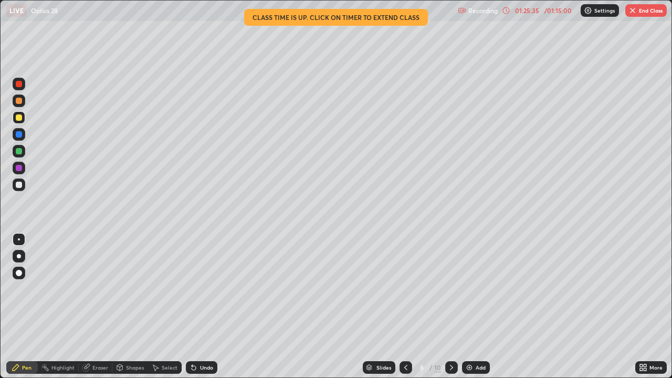
click at [400, 306] on div at bounding box center [405, 367] width 13 height 13
click at [399, 306] on div at bounding box center [405, 367] width 13 height 13
click at [653, 14] on button "End Class" at bounding box center [645, 10] width 41 height 13
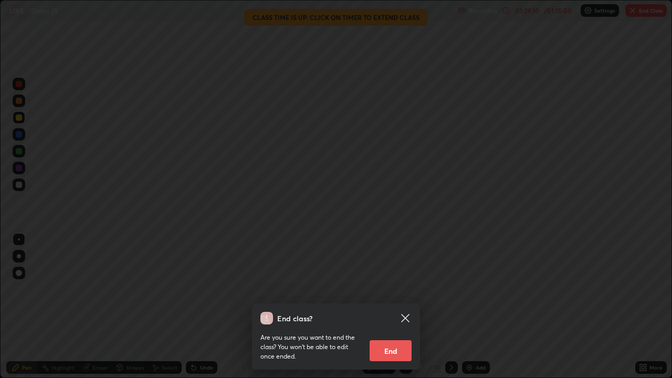
click at [397, 306] on button "End" at bounding box center [390, 350] width 42 height 21
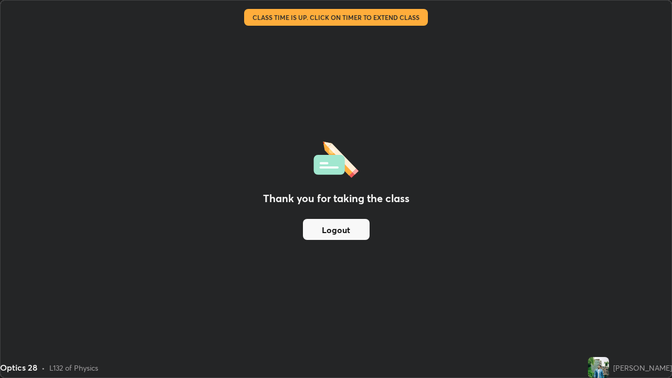
click at [322, 230] on button "Logout" at bounding box center [336, 229] width 67 height 21
click at [356, 229] on button "Logout" at bounding box center [336, 229] width 67 height 21
click at [360, 224] on button "Logout" at bounding box center [336, 229] width 67 height 21
click at [368, 224] on button "Logout" at bounding box center [336, 229] width 67 height 21
click at [321, 306] on div "Thank you for taking the class Logout" at bounding box center [336, 189] width 671 height 377
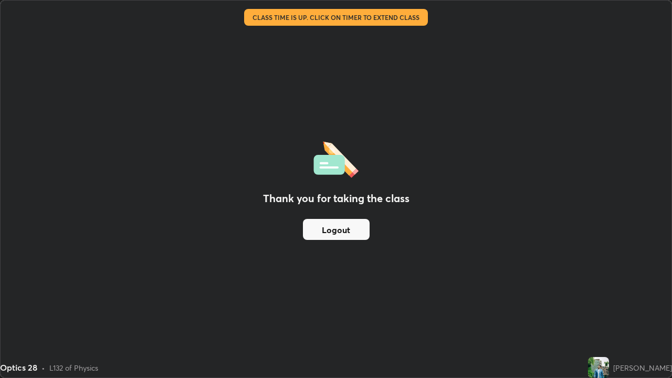
click at [328, 306] on div "Thank you for taking the class Logout" at bounding box center [336, 189] width 671 height 377
click at [331, 306] on div "Thank you for taking the class Logout" at bounding box center [336, 189] width 671 height 377
click at [330, 304] on div "Thank you for taking the class Logout" at bounding box center [336, 189] width 671 height 377
click at [331, 306] on div "Thank you for taking the class Logout" at bounding box center [336, 189] width 671 height 377
click at [336, 306] on div "Thank you for taking the class Logout" at bounding box center [336, 189] width 671 height 377
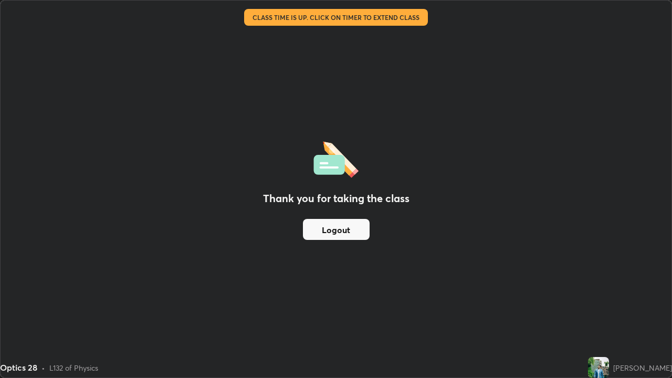
click at [332, 306] on div "Thank you for taking the class Logout" at bounding box center [336, 189] width 671 height 377
click at [336, 306] on div "Thank you for taking the class Logout" at bounding box center [336, 189] width 671 height 377
click at [333, 306] on div "Thank you for taking the class Logout" at bounding box center [336, 189] width 671 height 377
click at [314, 301] on div "Thank you for taking the class Logout" at bounding box center [336, 189] width 671 height 377
click at [354, 306] on div "Thank you for taking the class Logout" at bounding box center [336, 189] width 671 height 377
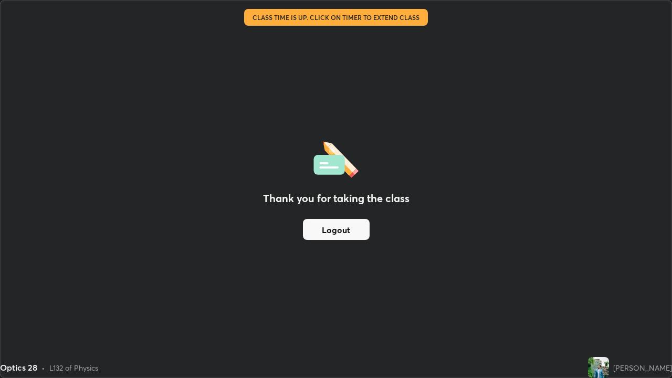
click at [352, 226] on button "Logout" at bounding box center [336, 229] width 67 height 21
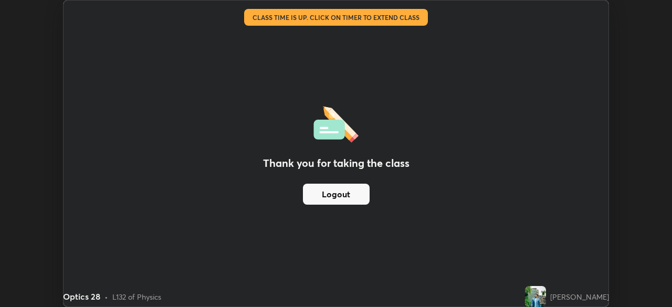
scroll to position [52161, 51797]
